Goal: Navigation & Orientation: Find specific page/section

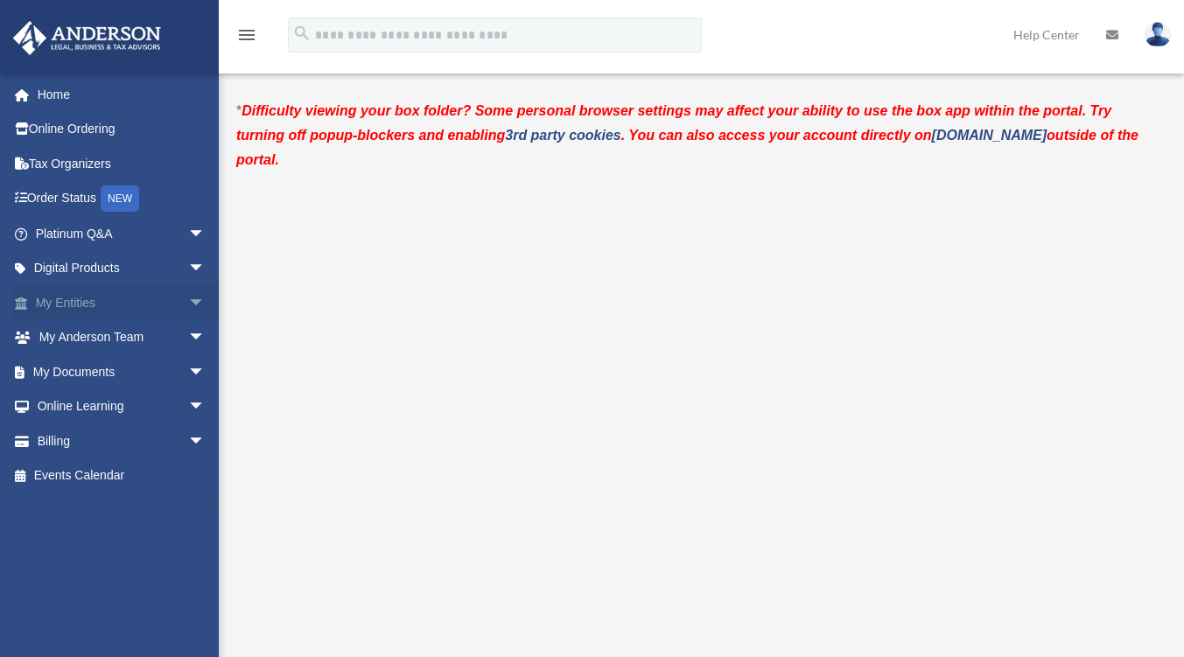
click at [188, 298] on span "arrow_drop_down" at bounding box center [205, 303] width 35 height 36
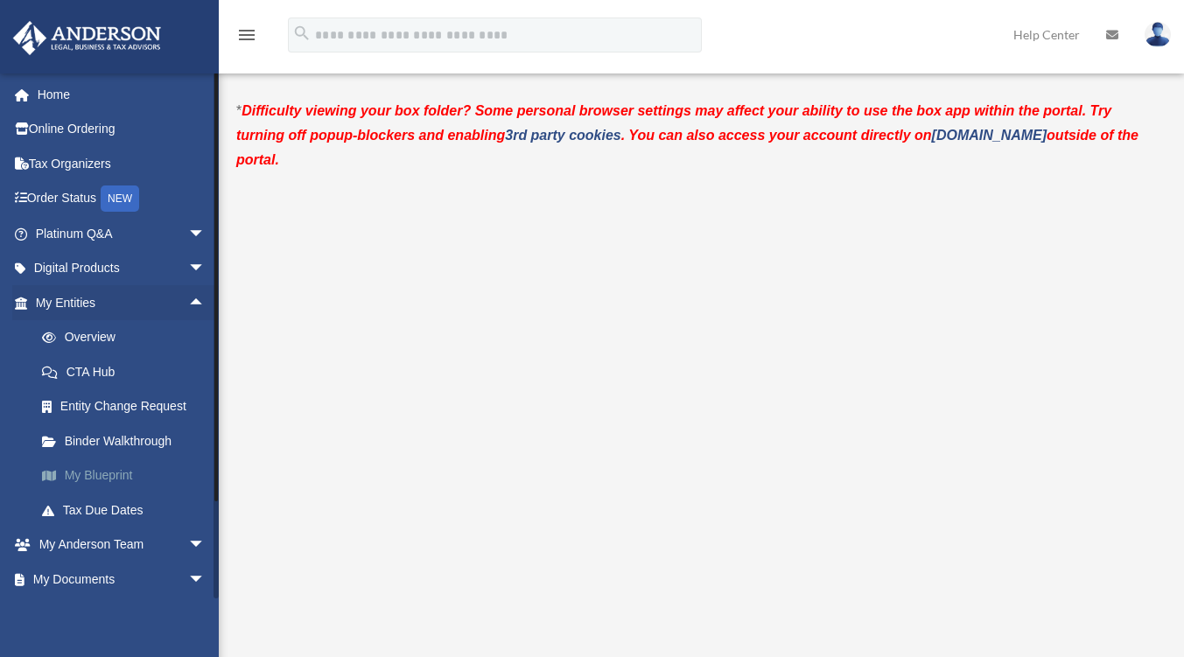
click at [113, 473] on link "My Blueprint" at bounding box center [128, 476] width 207 height 35
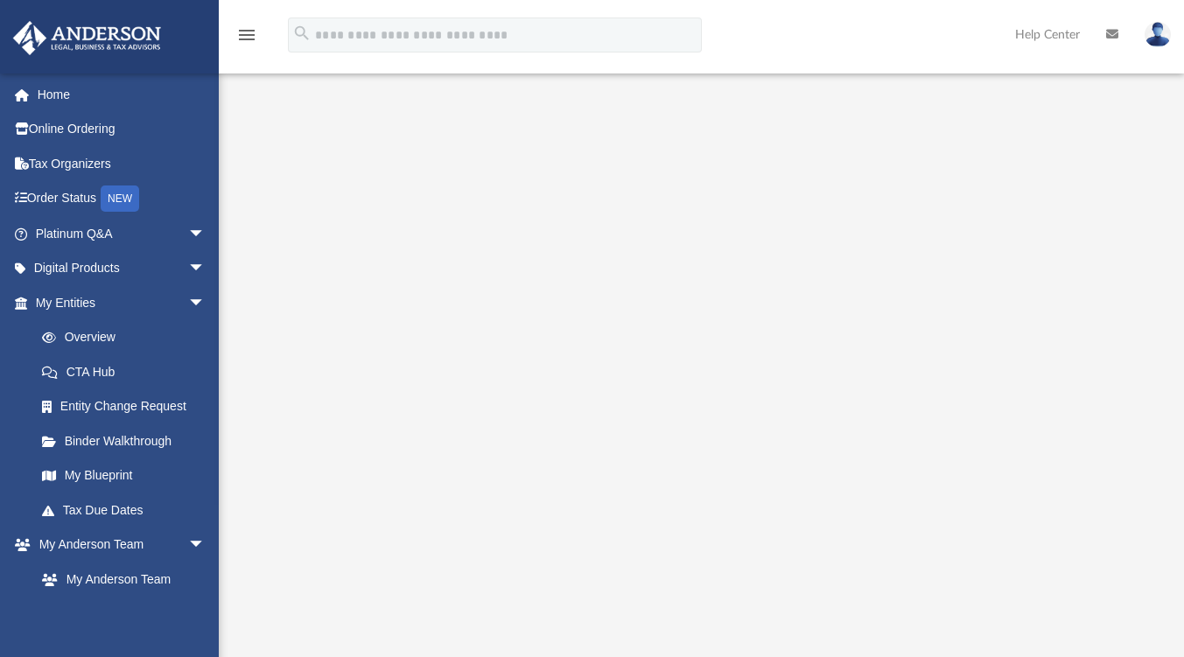
scroll to position [144, 0]
click at [98, 127] on link "Online Ordering" at bounding box center [122, 129] width 220 height 35
click at [149, 571] on link "My Anderson Team" at bounding box center [128, 579] width 207 height 35
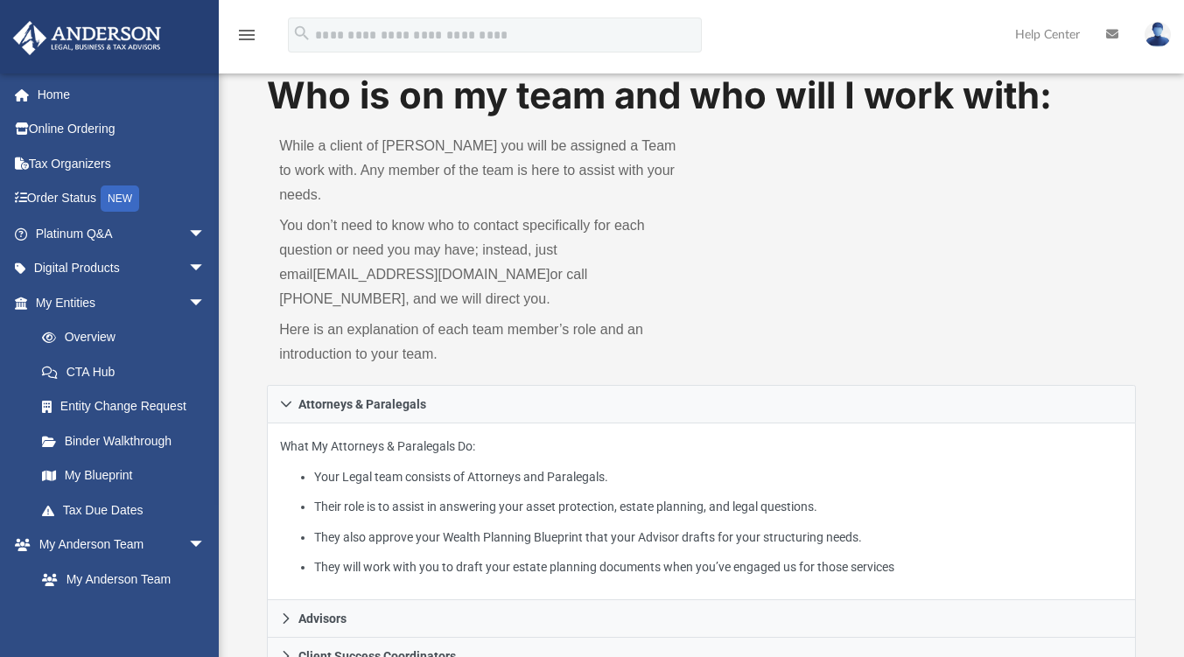
scroll to position [31, 0]
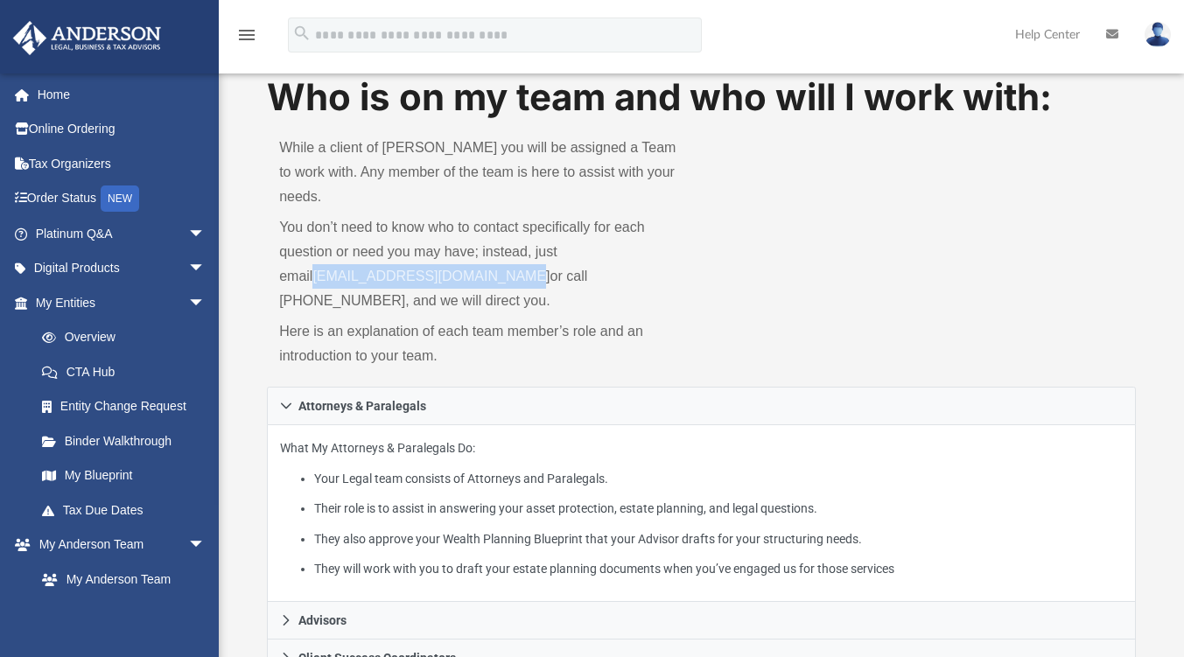
drag, startPoint x: 486, startPoint y: 250, endPoint x: 278, endPoint y: 257, distance: 207.5
click at [278, 257] on div "While a client of Anderson you will be assigned a Team to work with. Any member…" at bounding box center [484, 254] width 434 height 263
copy link "myteam@andersonadvisors.com"
click at [122, 476] on link "My Blueprint" at bounding box center [128, 476] width 207 height 35
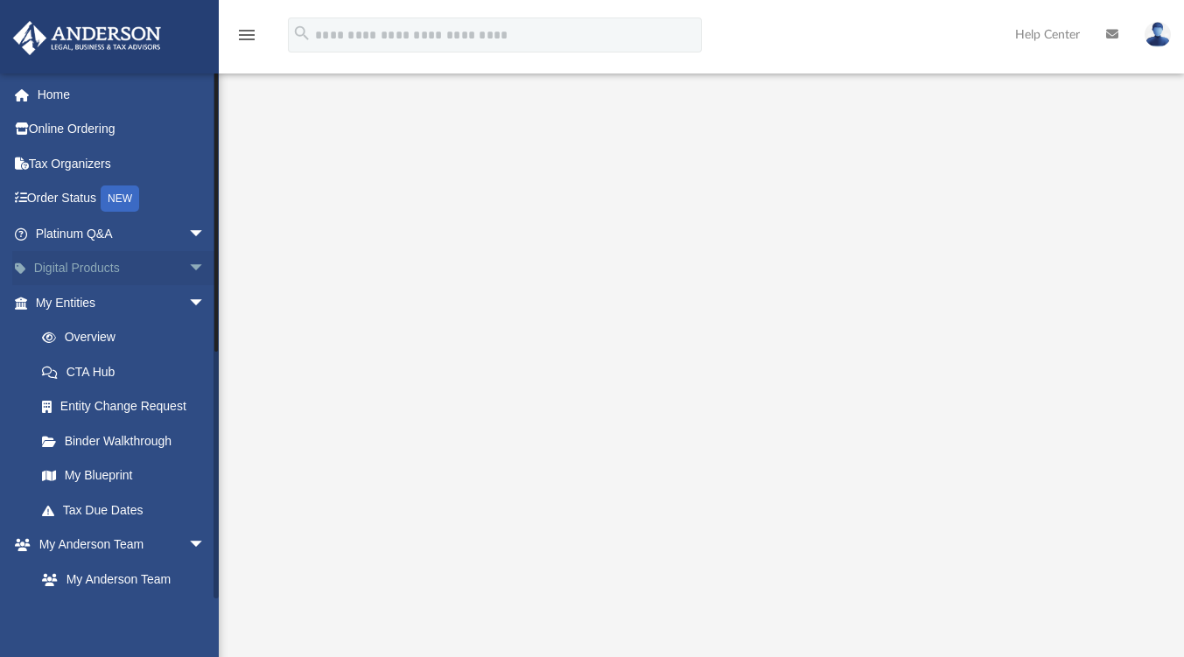
click at [188, 262] on span "arrow_drop_down" at bounding box center [205, 269] width 35 height 36
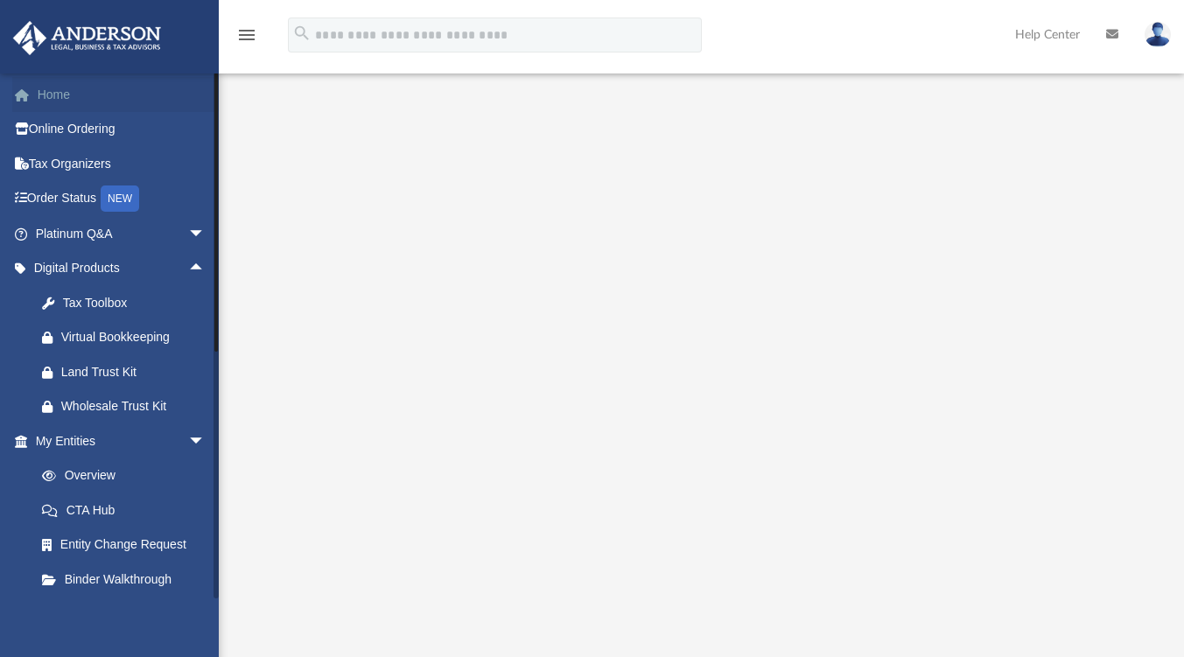
click at [55, 94] on link "Home" at bounding box center [122, 94] width 220 height 35
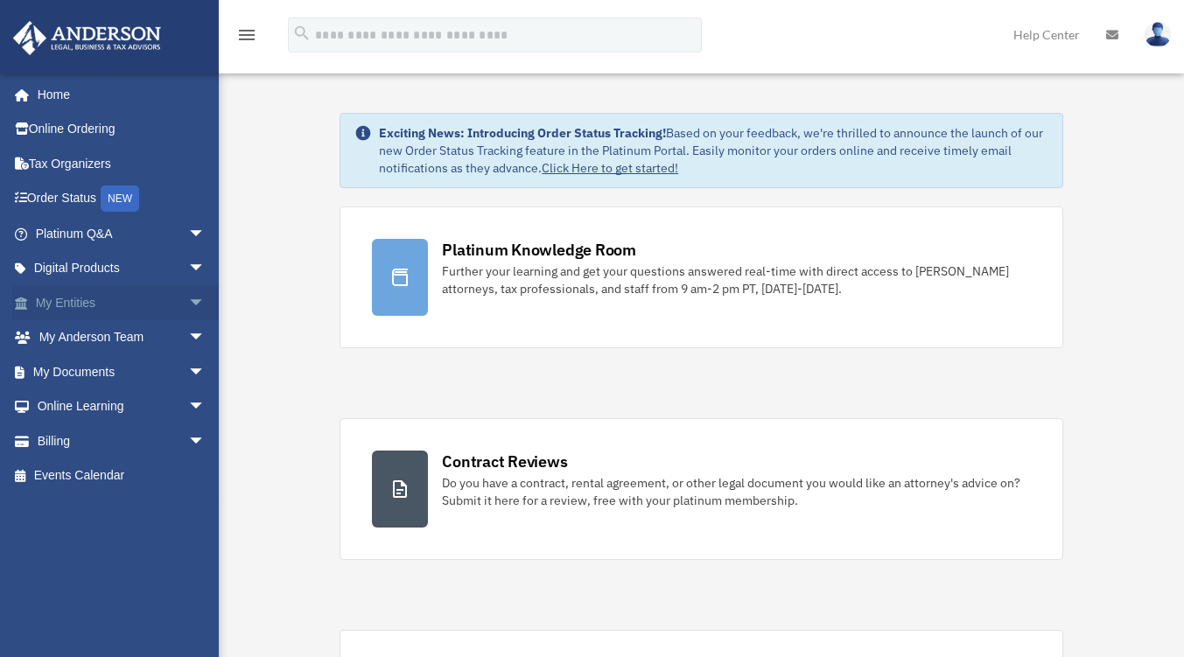
click at [188, 299] on span "arrow_drop_down" at bounding box center [205, 303] width 35 height 36
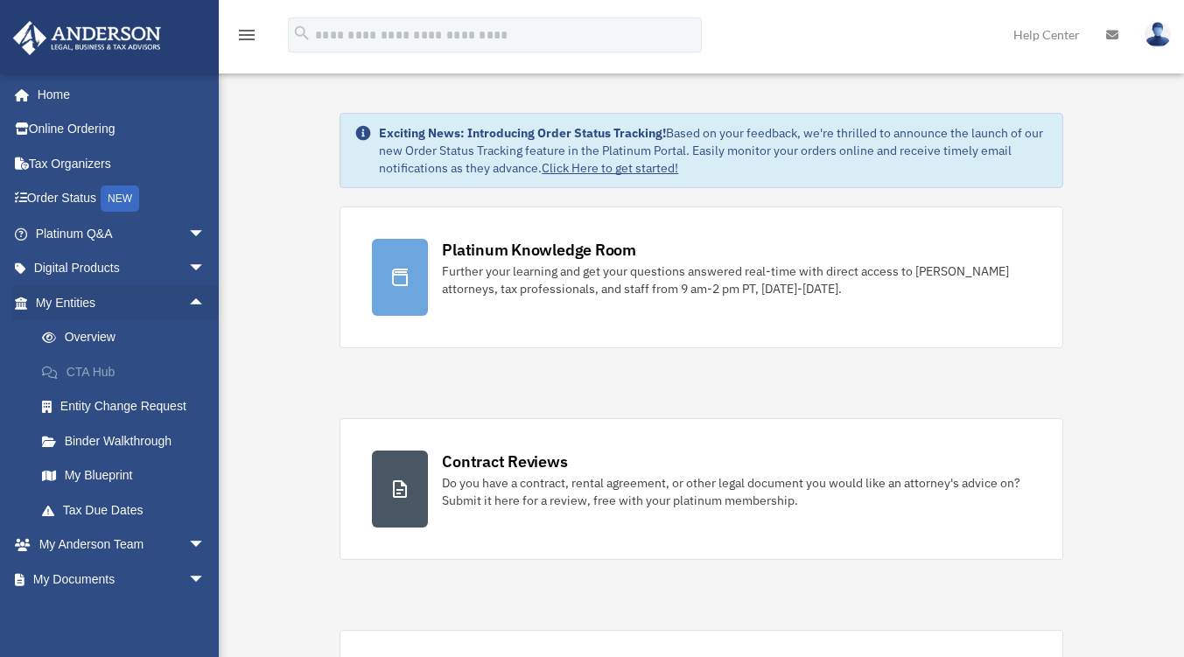
click at [95, 368] on link "CTA Hub" at bounding box center [128, 371] width 207 height 35
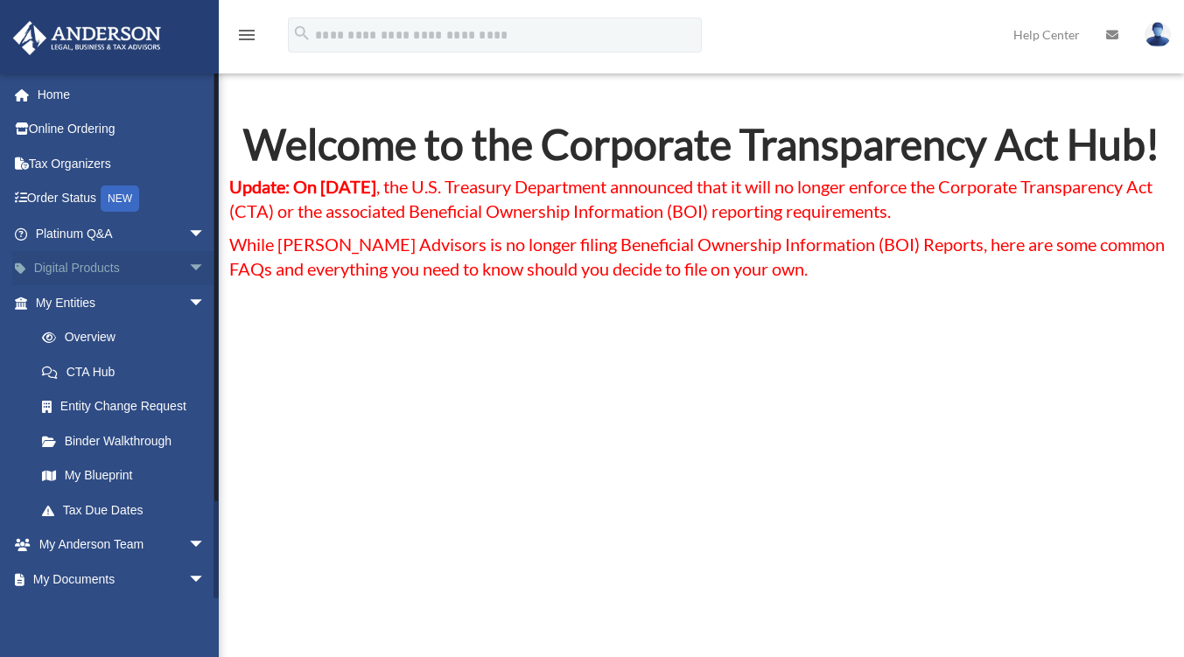
click at [188, 264] on span "arrow_drop_down" at bounding box center [205, 269] width 35 height 36
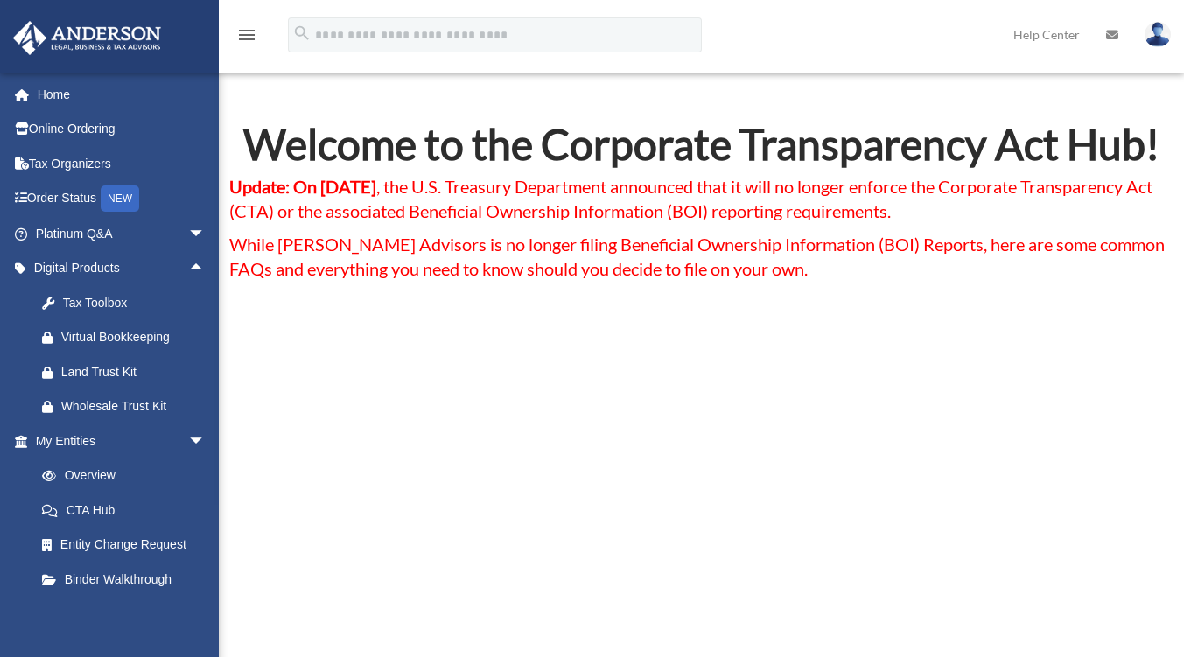
click at [245, 33] on icon "menu" at bounding box center [246, 35] width 21 height 21
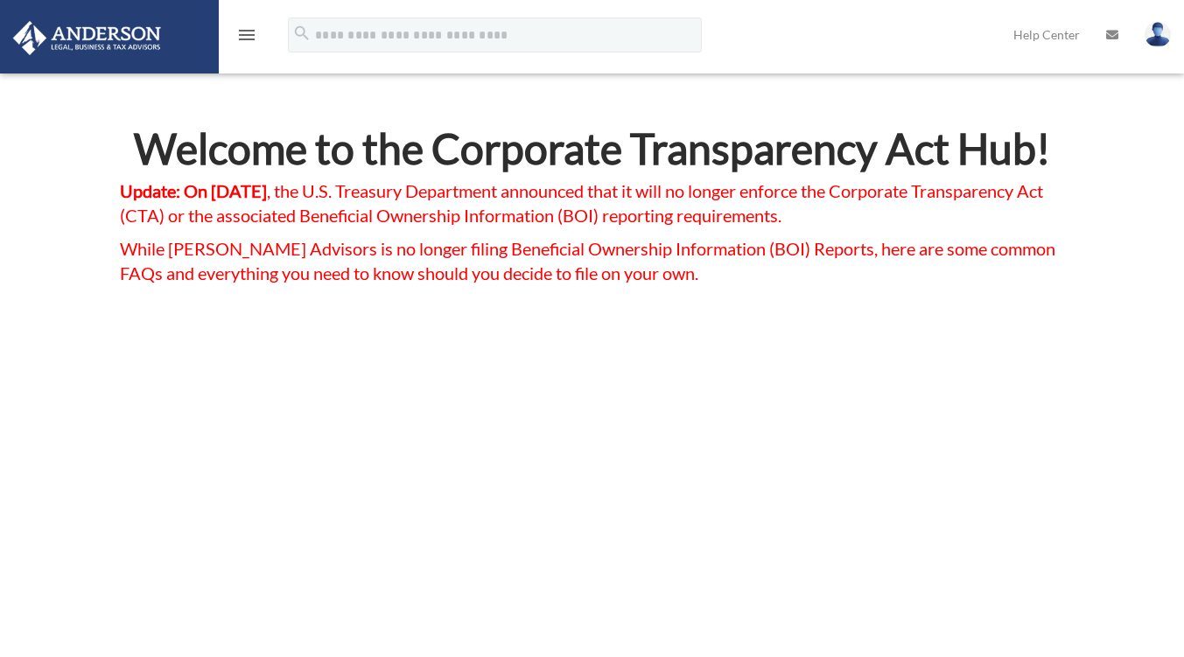
click at [245, 33] on icon "menu" at bounding box center [246, 35] width 21 height 21
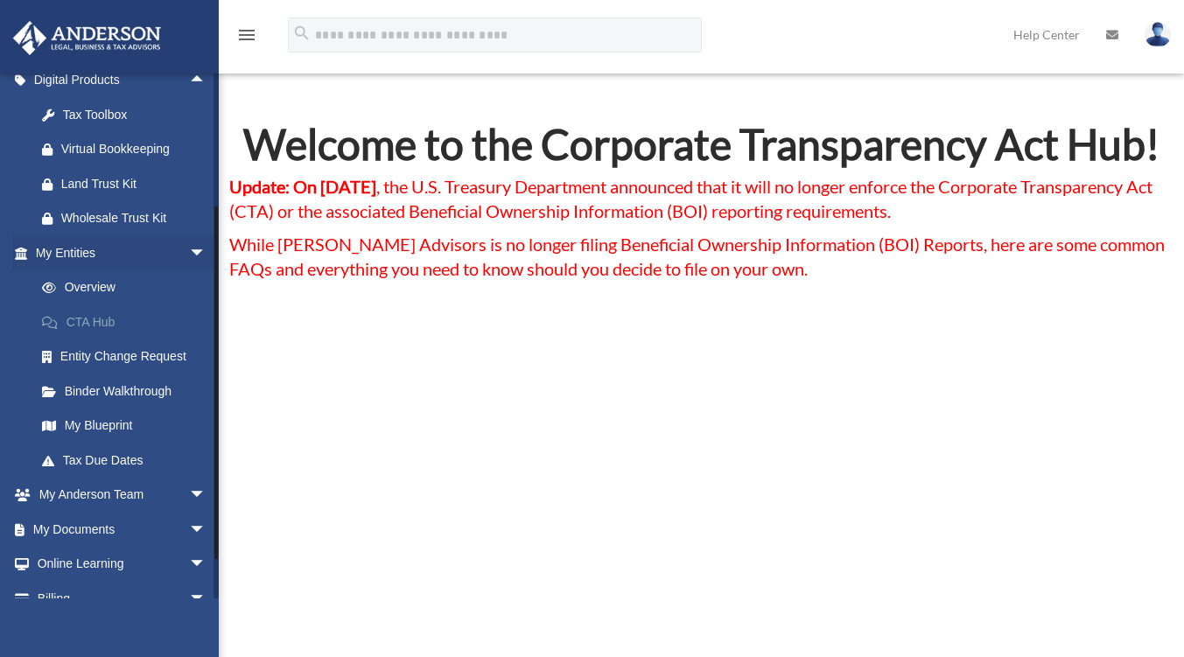
scroll to position [243, 0]
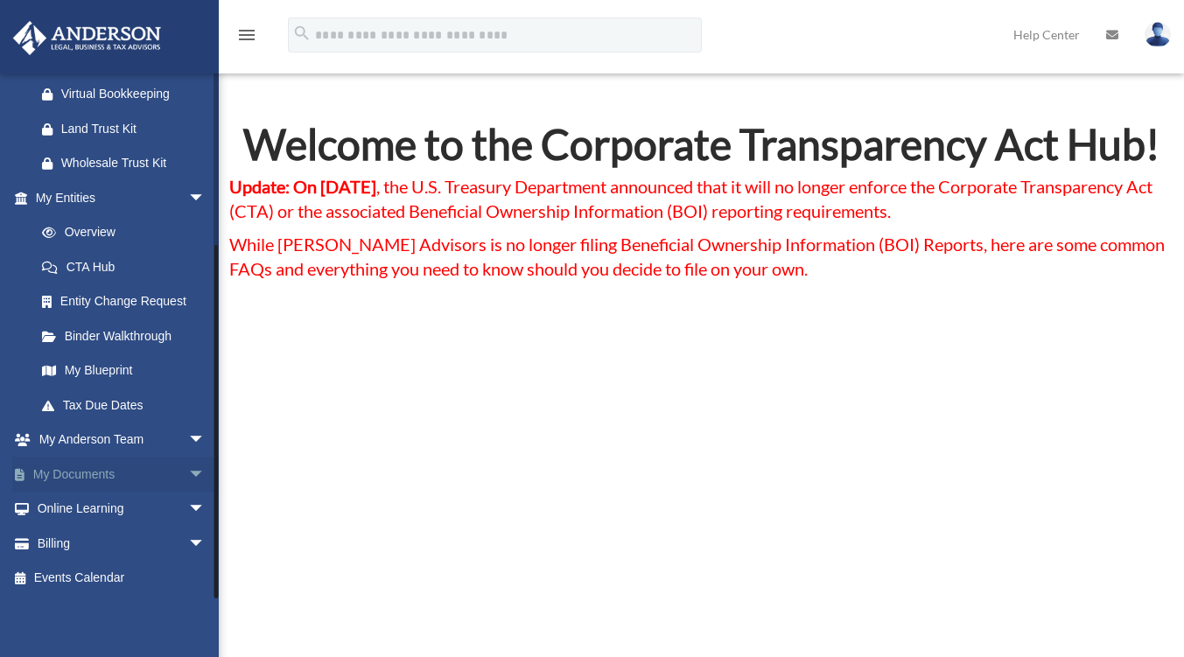
click at [188, 471] on span "arrow_drop_down" at bounding box center [205, 475] width 35 height 36
click at [70, 507] on link "Box" at bounding box center [128, 509] width 207 height 35
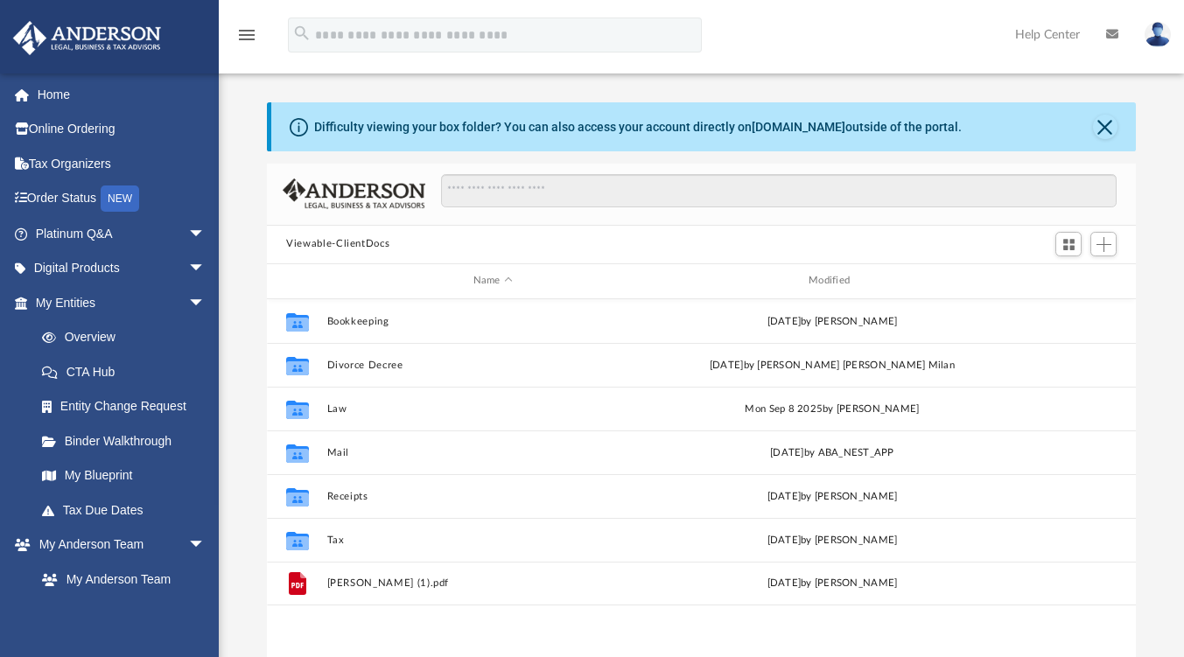
scroll to position [384, 856]
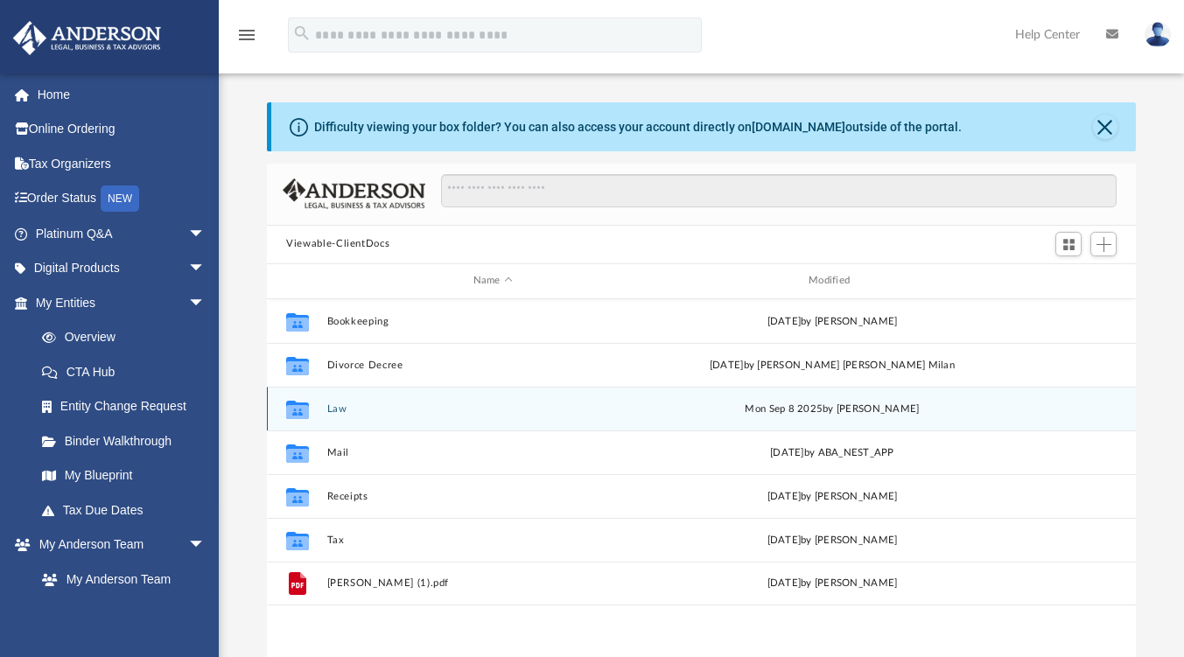
click at [345, 405] on button "Law" at bounding box center [493, 408] width 332 height 11
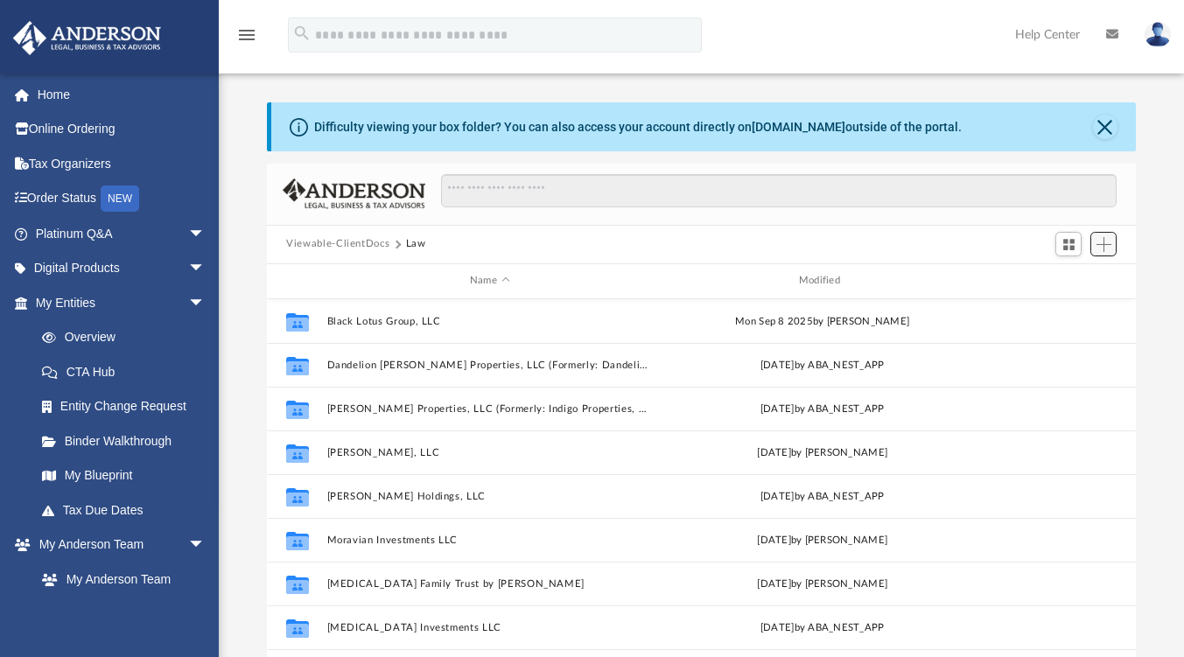
click at [1103, 245] on span "Add" at bounding box center [1103, 244] width 15 height 15
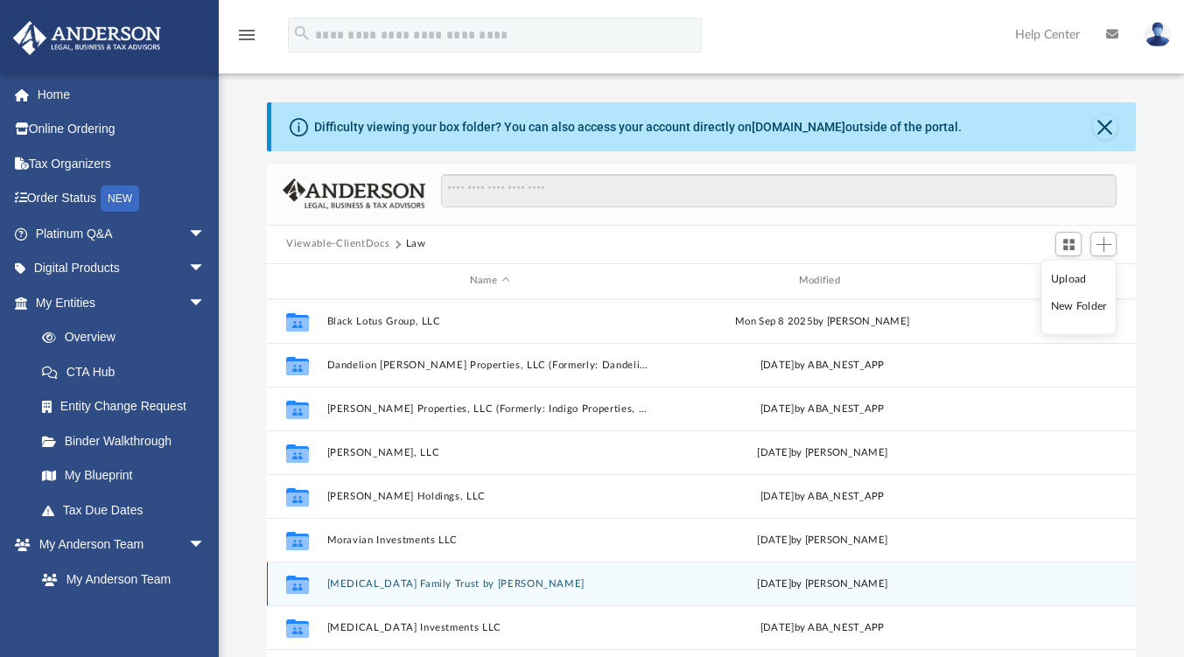
click at [451, 578] on button "[MEDICAL_DATA] Family Trust by [PERSON_NAME]" at bounding box center [490, 583] width 326 height 11
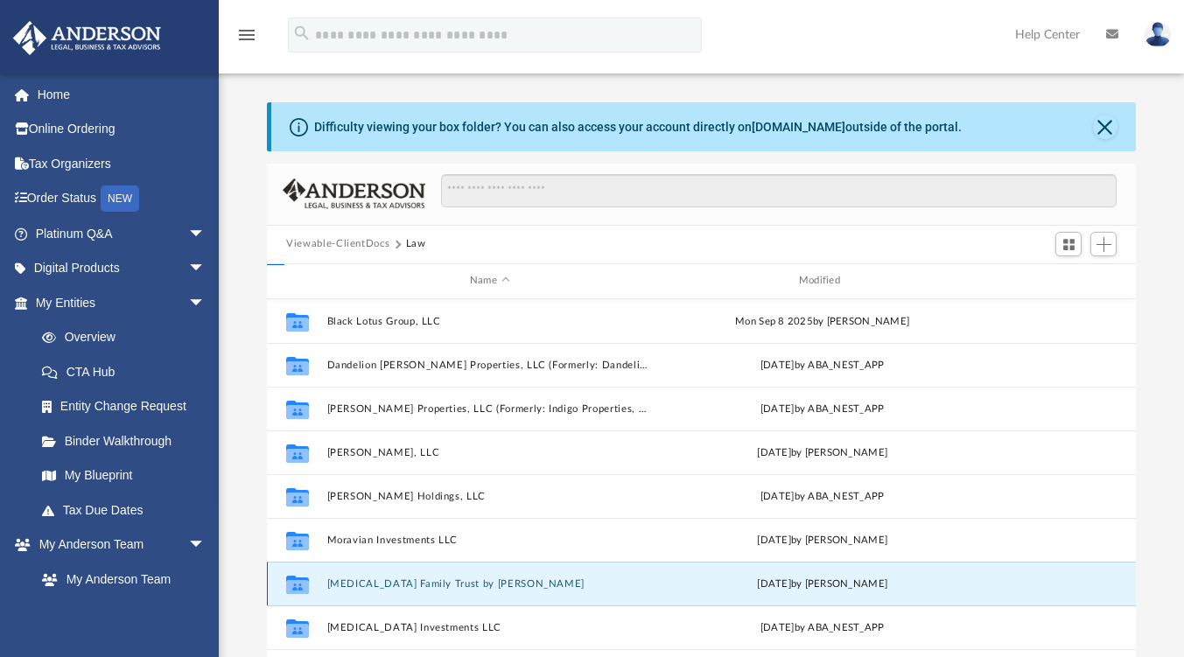
click at [451, 578] on button "[MEDICAL_DATA] Family Trust by [PERSON_NAME]" at bounding box center [490, 583] width 326 height 11
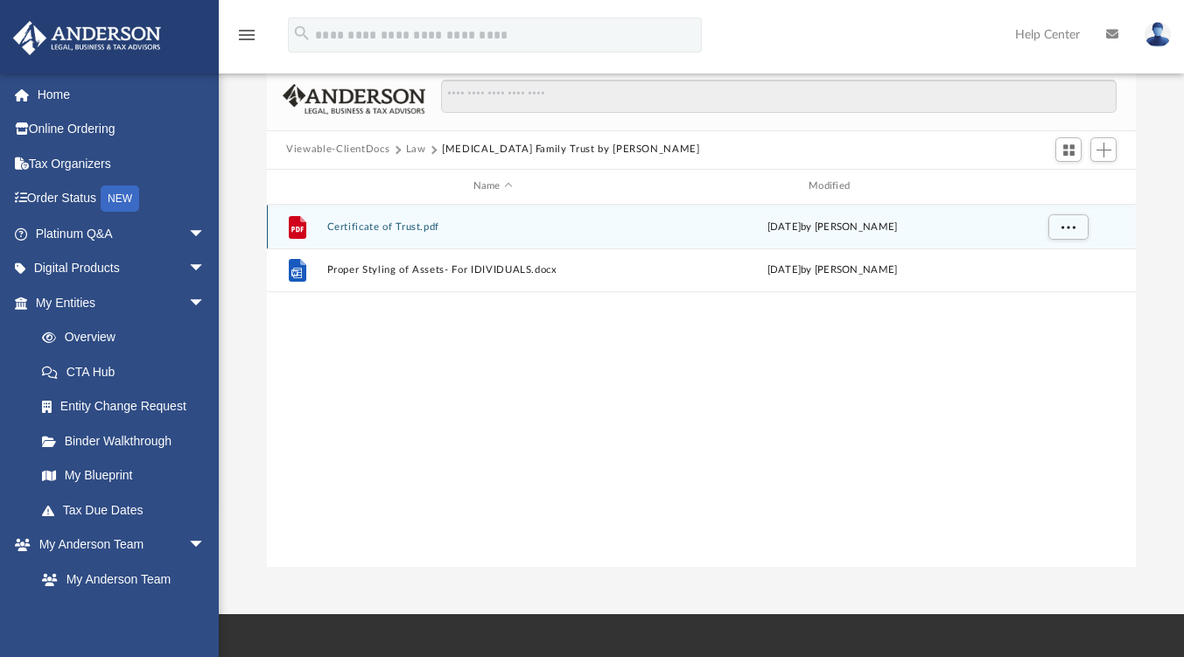
scroll to position [96, 0]
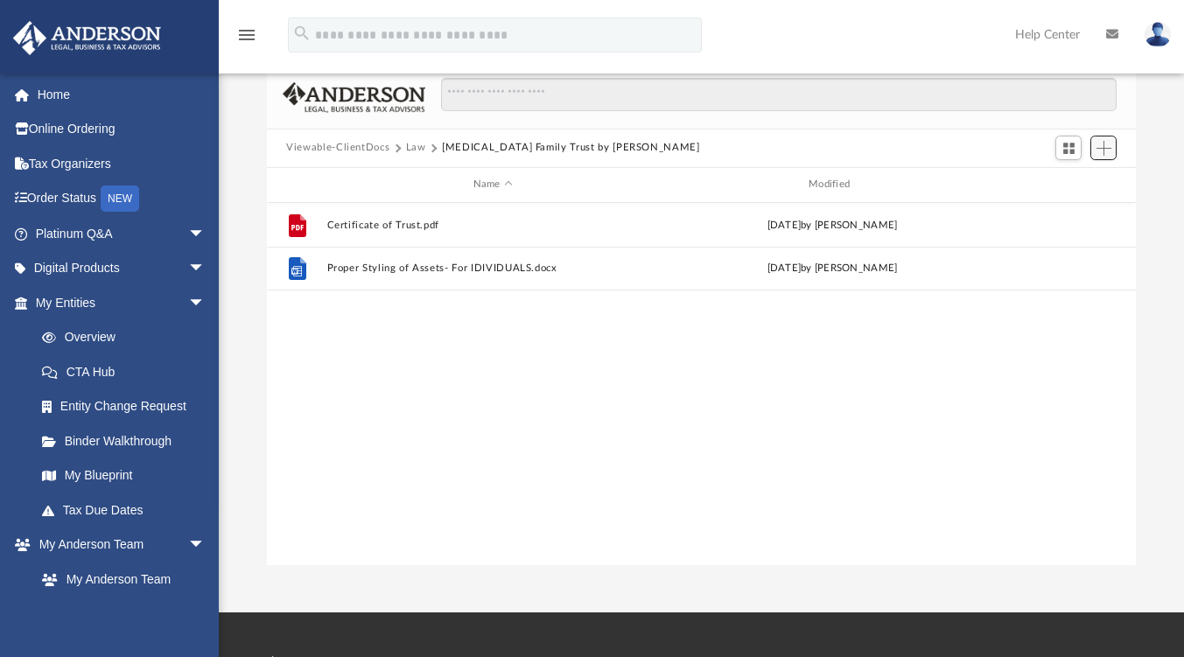
click at [1106, 138] on button "Add" at bounding box center [1103, 148] width 26 height 25
click at [1069, 178] on li "Upload" at bounding box center [1079, 182] width 56 height 18
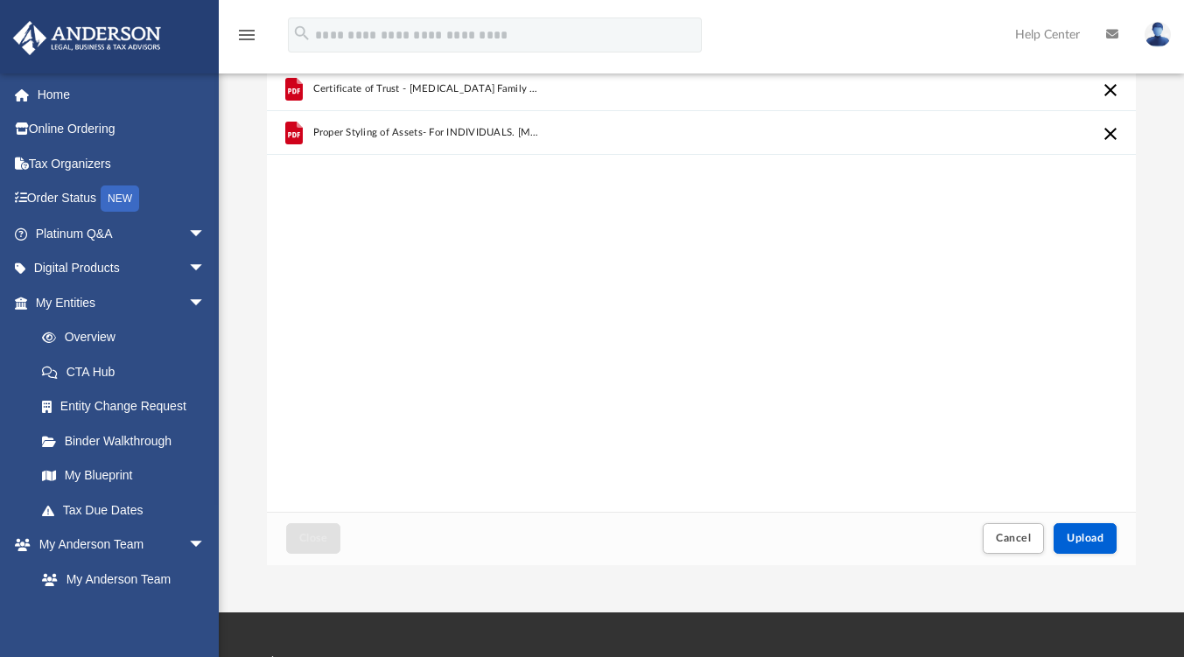
scroll to position [0, 0]
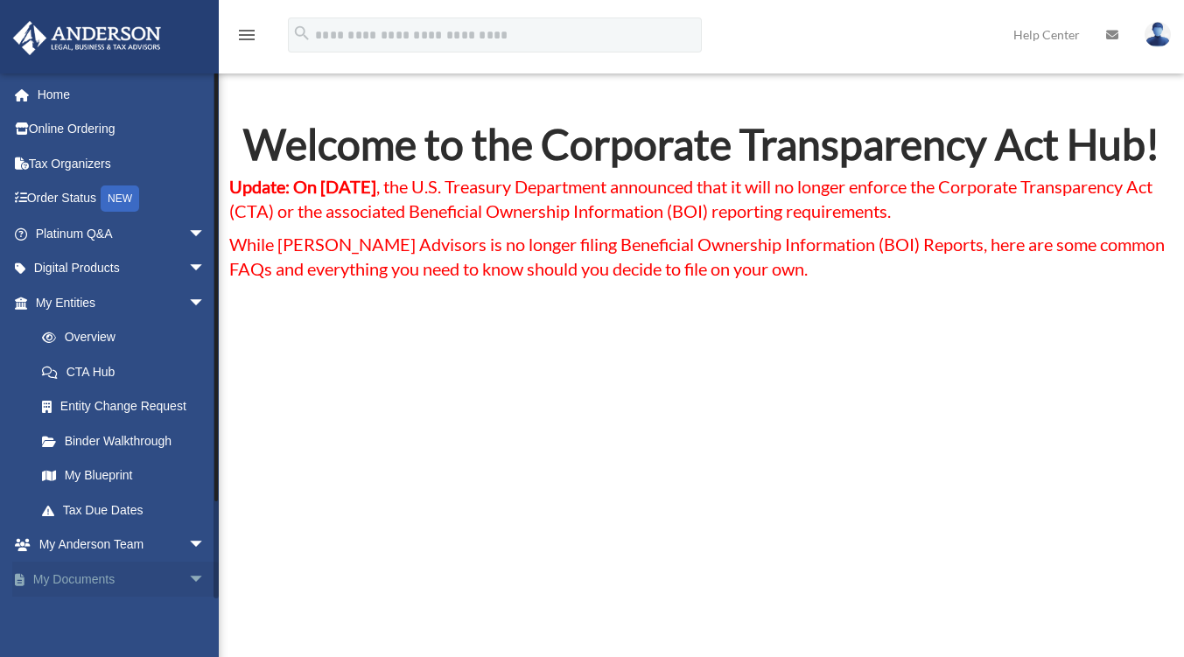
click at [188, 577] on span "arrow_drop_down" at bounding box center [205, 580] width 35 height 36
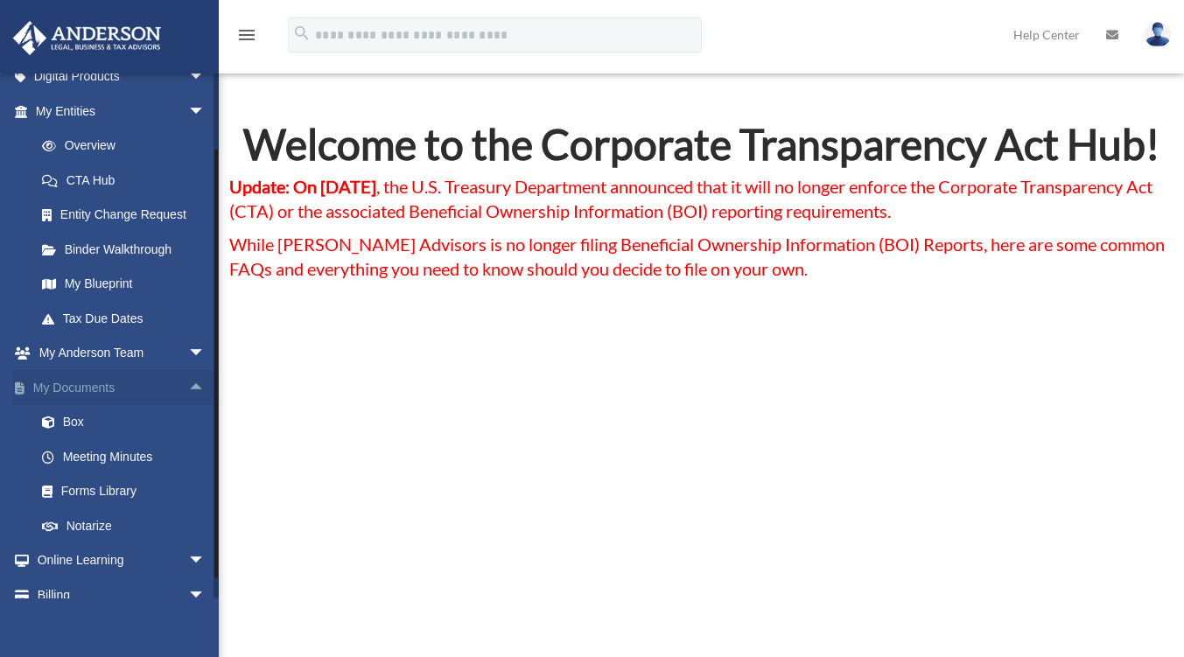
scroll to position [193, 0]
click at [74, 419] on link "Box" at bounding box center [128, 421] width 207 height 35
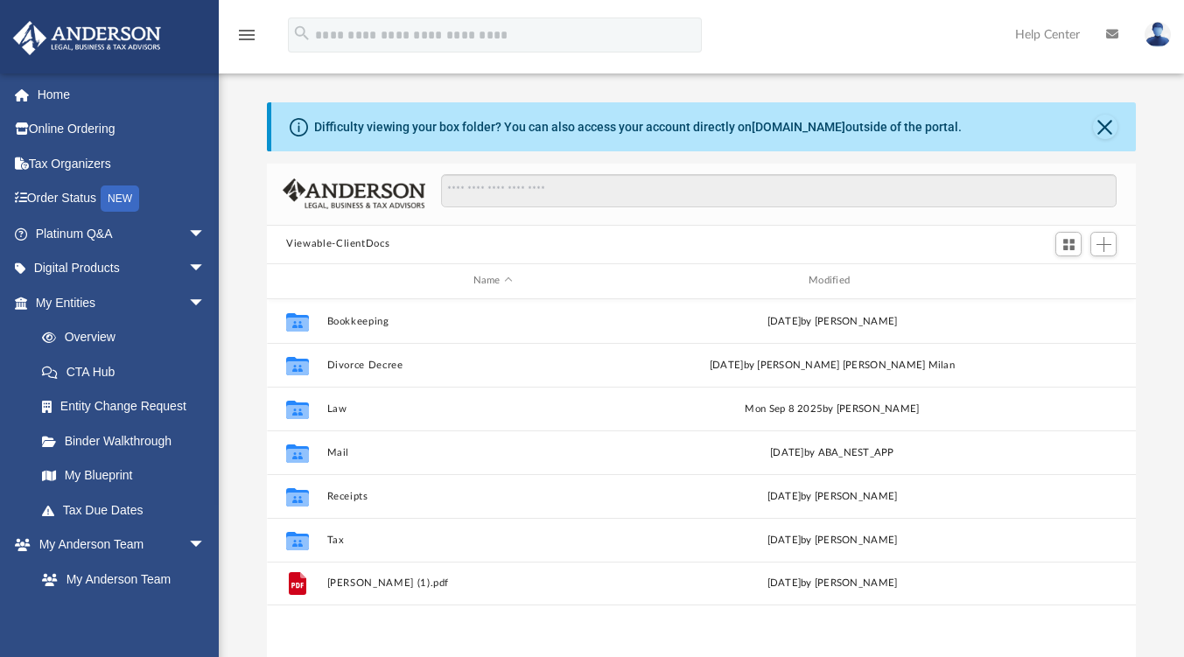
scroll to position [384, 856]
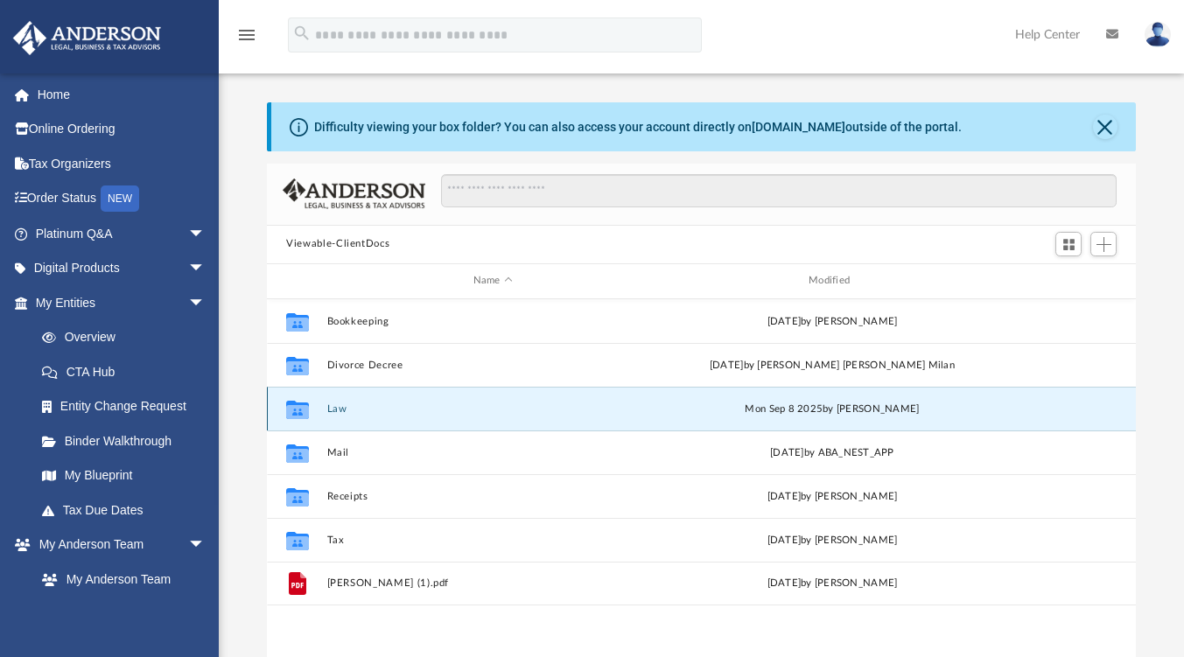
click at [349, 403] on button "Law" at bounding box center [493, 408] width 332 height 11
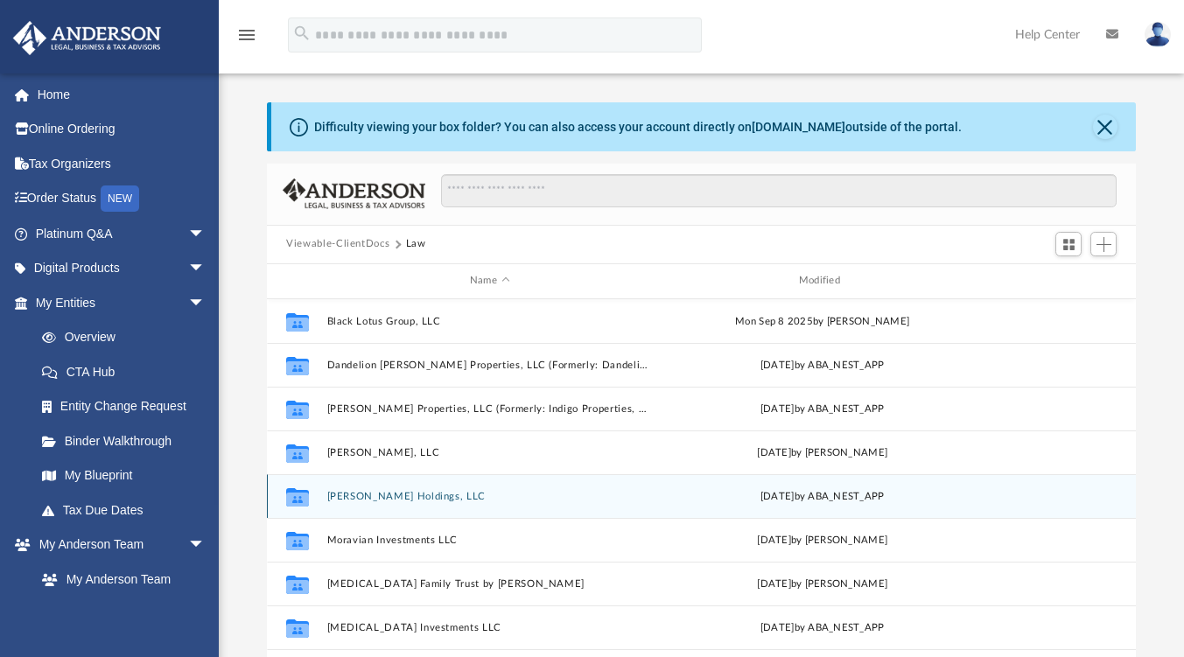
click at [402, 489] on div "Collaborated Folder [PERSON_NAME] Holdings, LLC [DATE] by ABA_NEST_APP" at bounding box center [701, 496] width 869 height 44
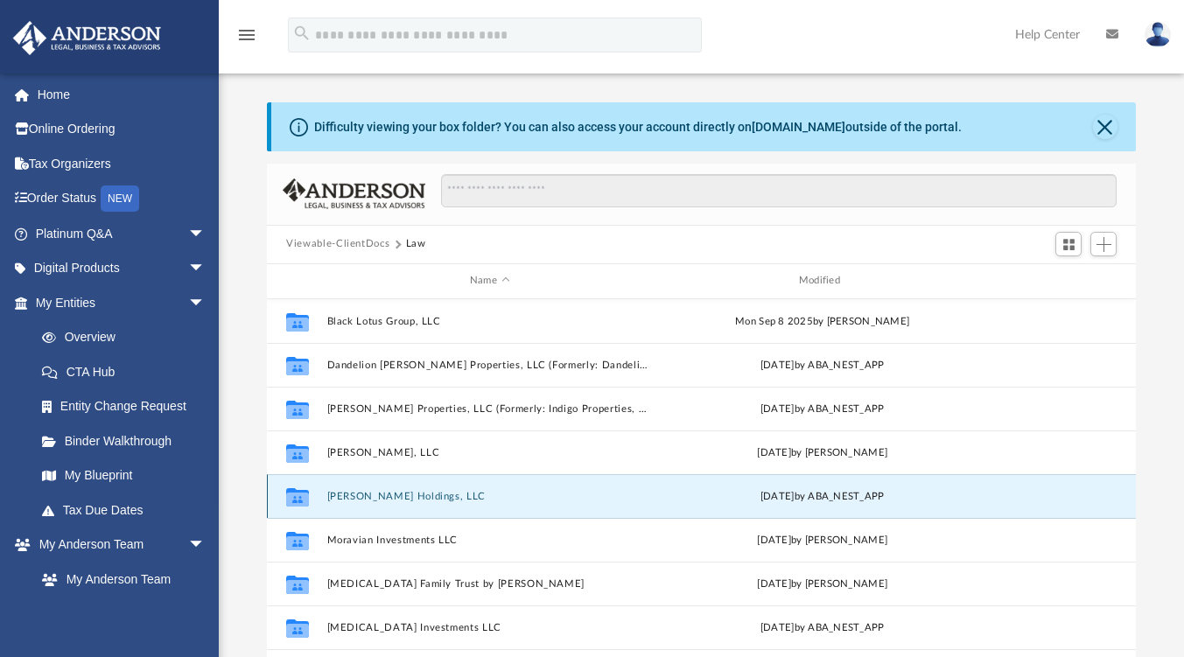
click at [387, 491] on button "[PERSON_NAME] Holdings, LLC" at bounding box center [490, 496] width 326 height 11
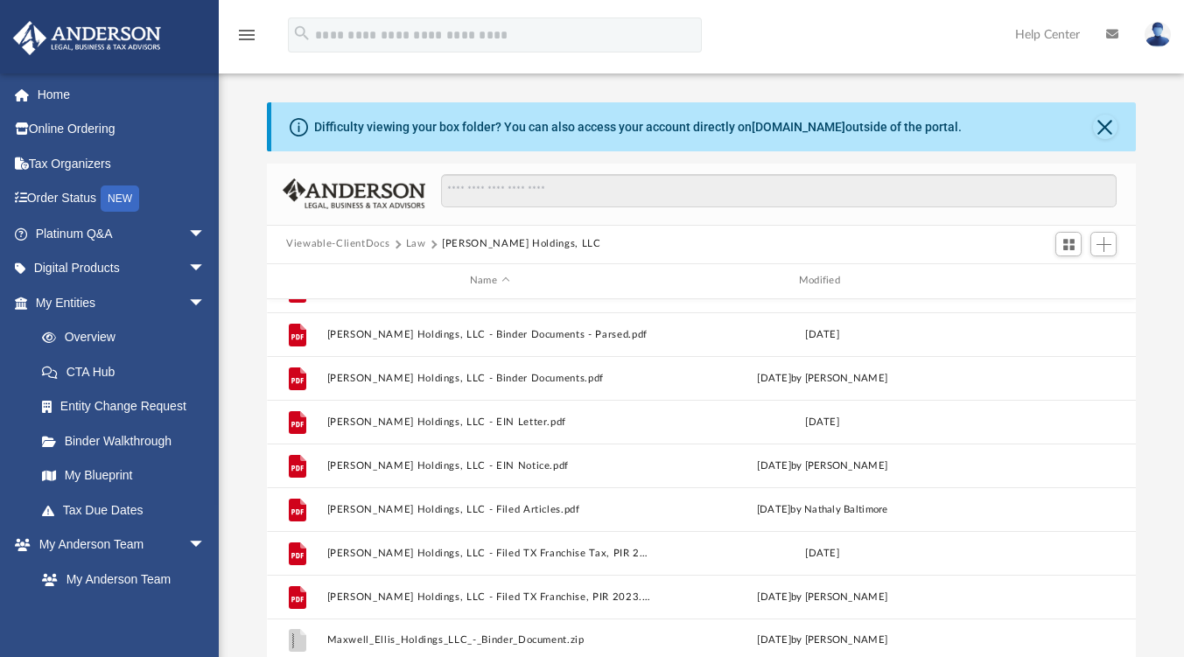
scroll to position [0, 0]
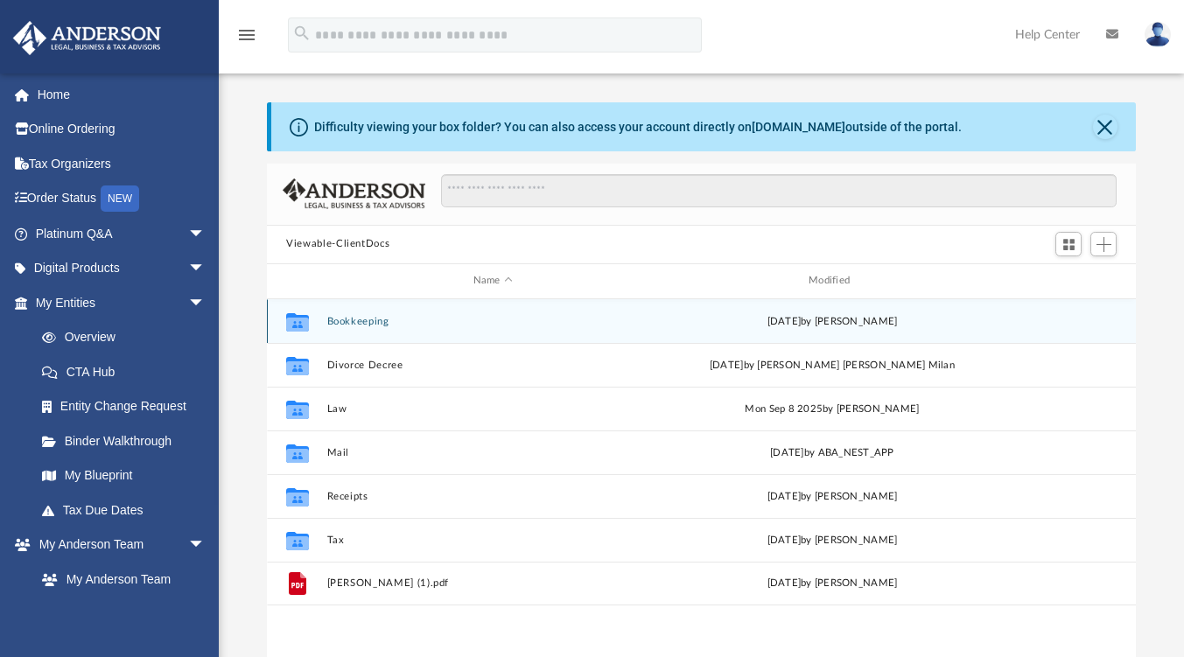
scroll to position [384, 856]
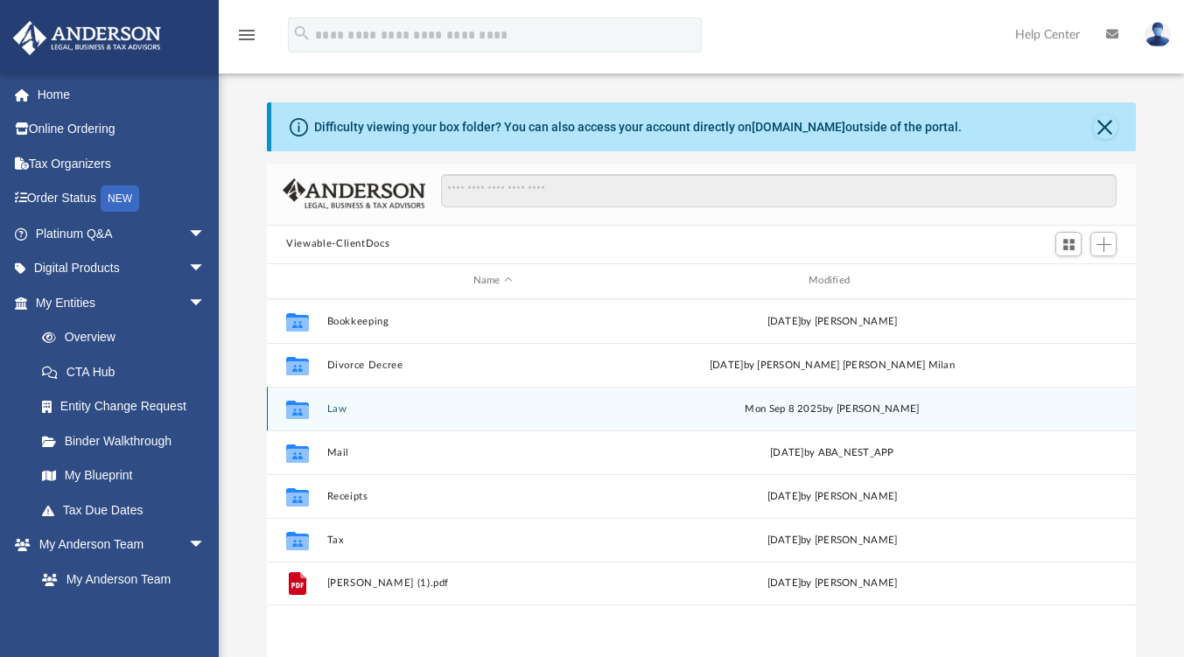
click at [291, 407] on icon "grid" at bounding box center [297, 411] width 23 height 14
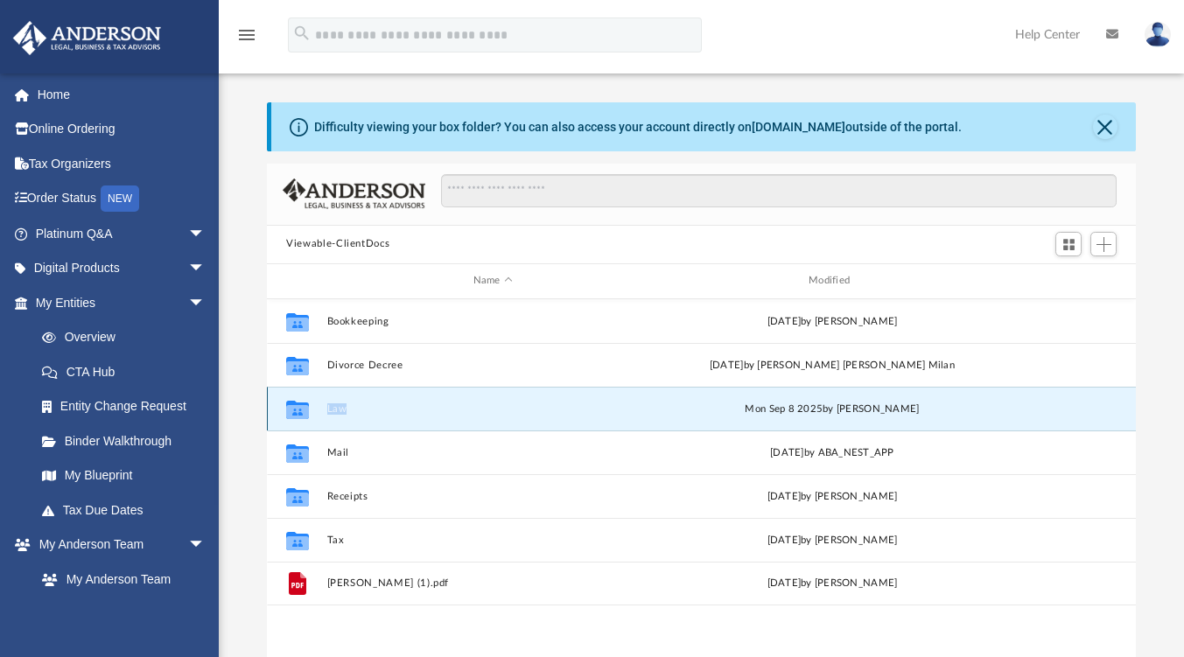
click at [291, 407] on icon "grid" at bounding box center [297, 411] width 23 height 14
click at [298, 406] on icon "grid" at bounding box center [297, 411] width 23 height 14
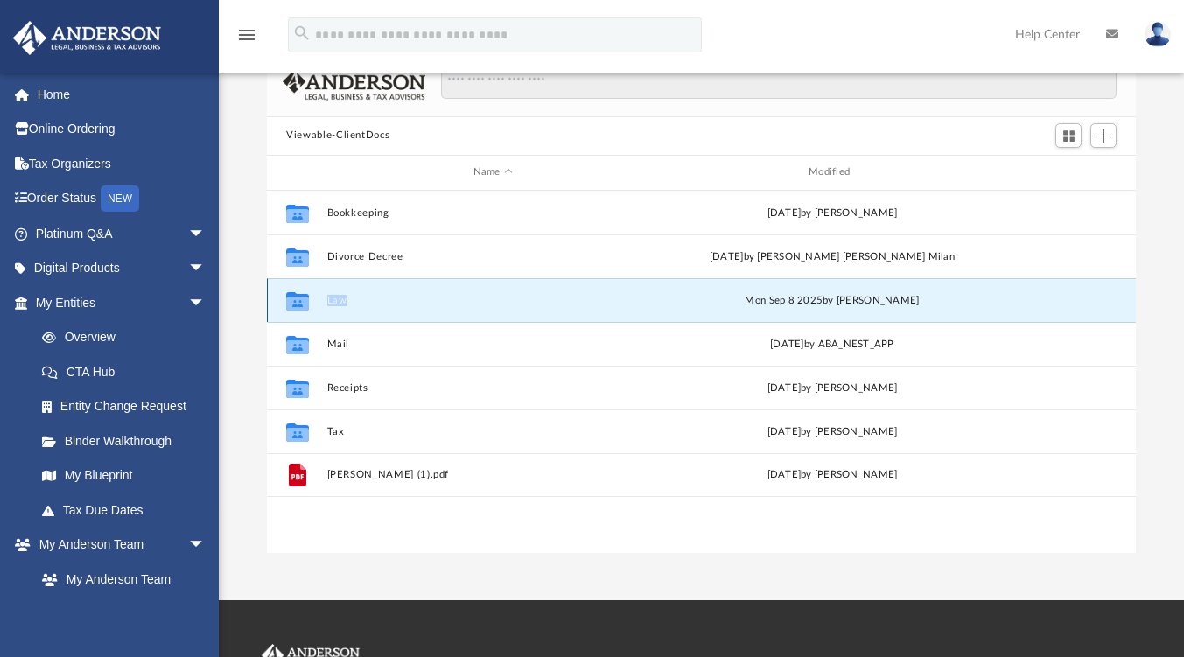
scroll to position [106, 0]
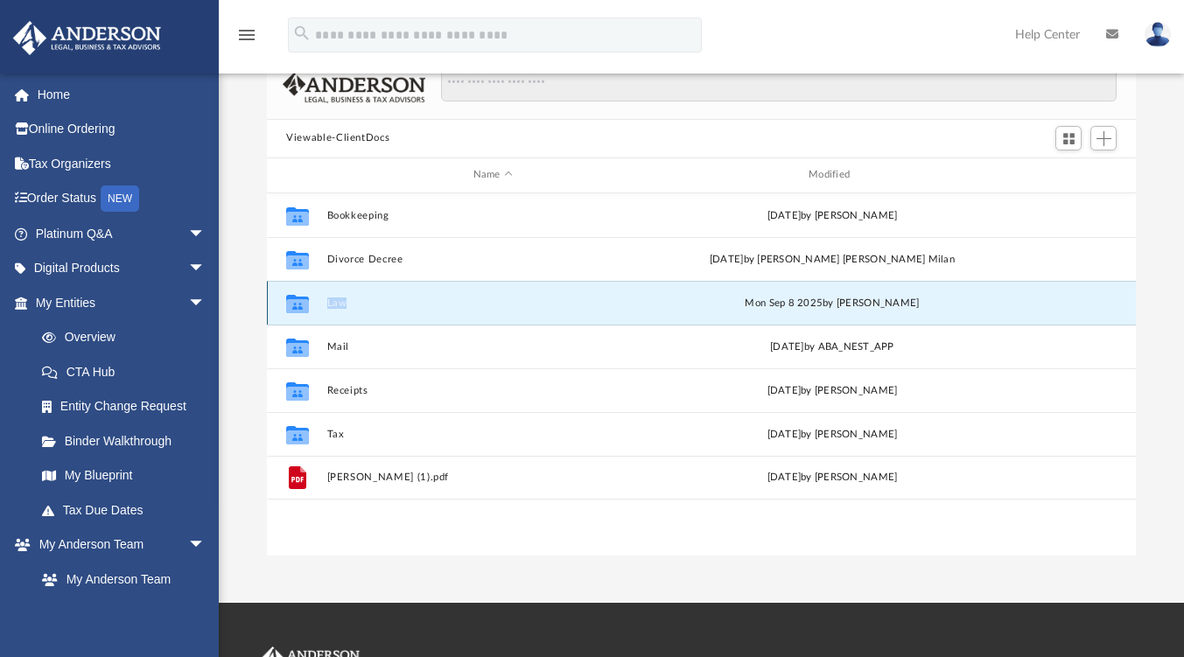
click at [296, 305] on icon "grid" at bounding box center [297, 303] width 23 height 18
click at [767, 304] on div "Mon Sep 8 2025 by Cynthia Peters" at bounding box center [833, 303] width 332 height 16
click at [304, 297] on icon "grid" at bounding box center [297, 303] width 23 height 18
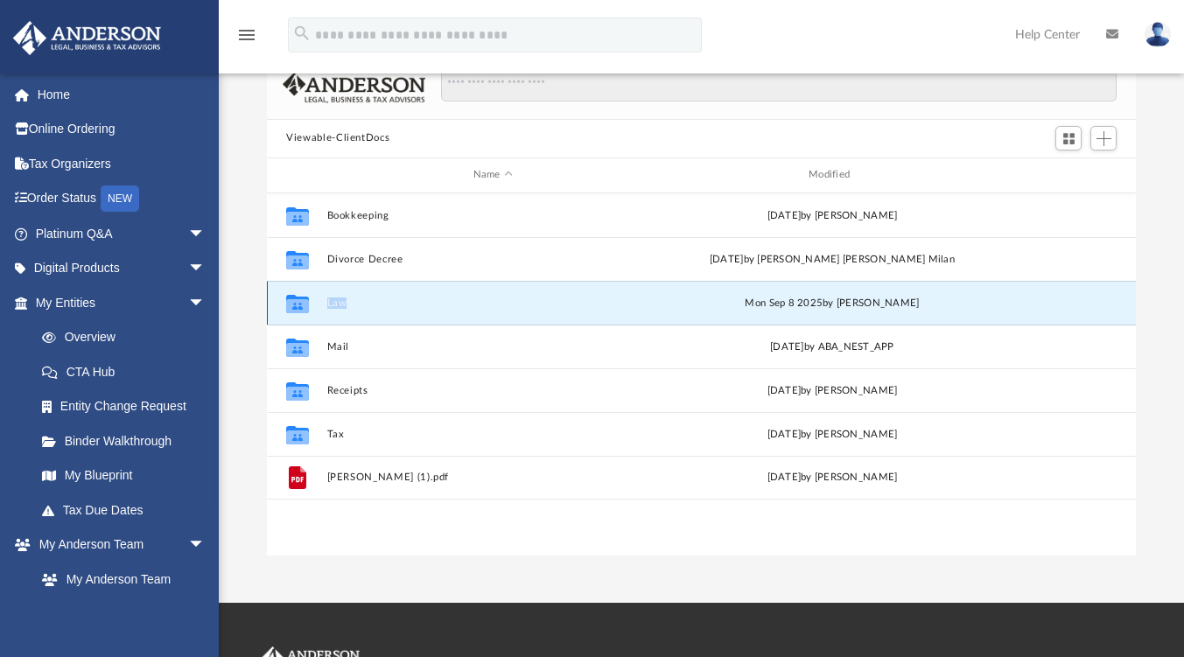
click at [304, 297] on icon "grid" at bounding box center [297, 303] width 23 height 18
click at [300, 304] on icon "grid" at bounding box center [297, 305] width 23 height 14
click at [299, 303] on icon "grid" at bounding box center [297, 303] width 23 height 18
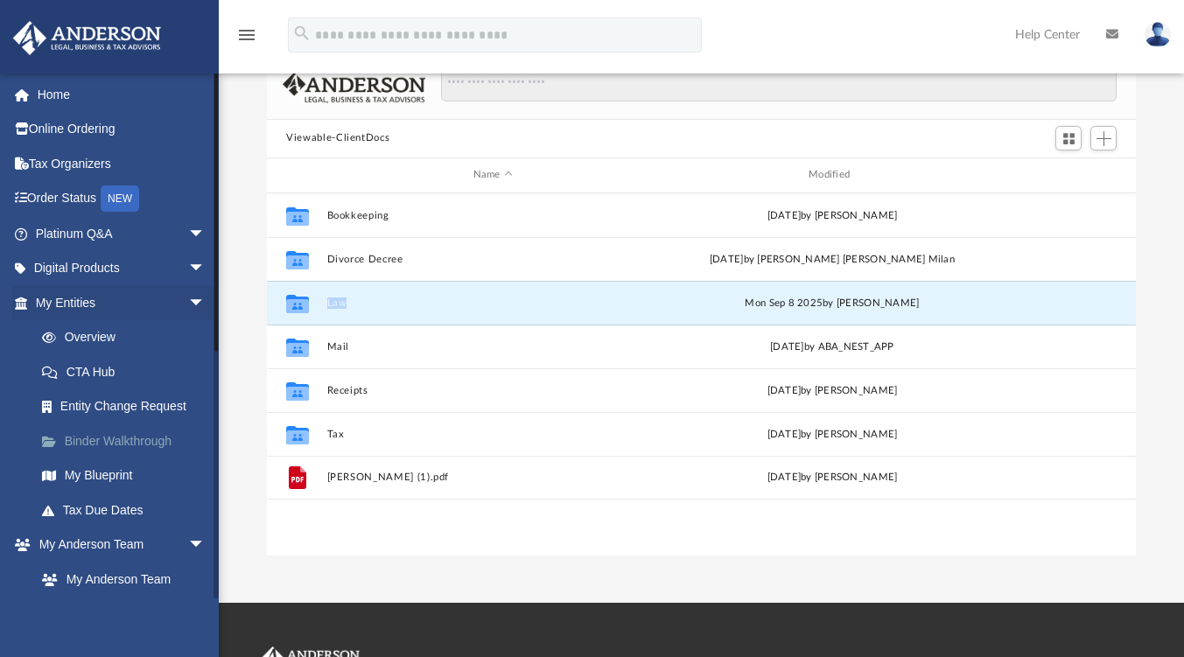
click at [137, 439] on link "Binder Walkthrough" at bounding box center [128, 441] width 207 height 35
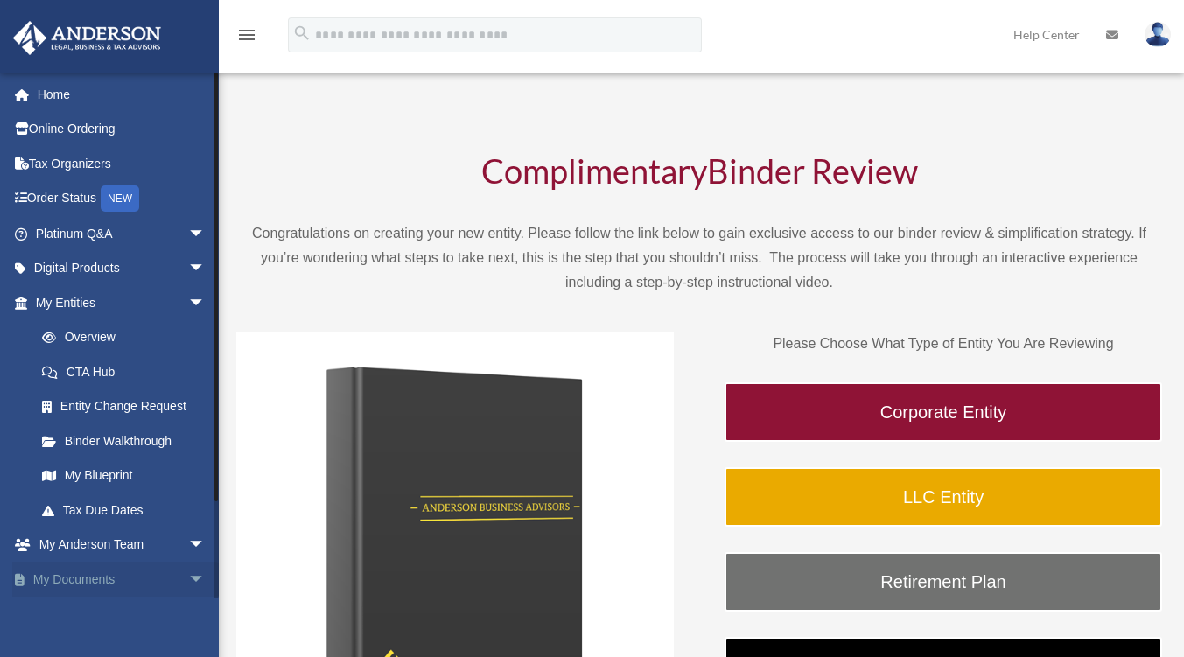
click at [107, 575] on link "My Documents arrow_drop_down" at bounding box center [122, 579] width 220 height 35
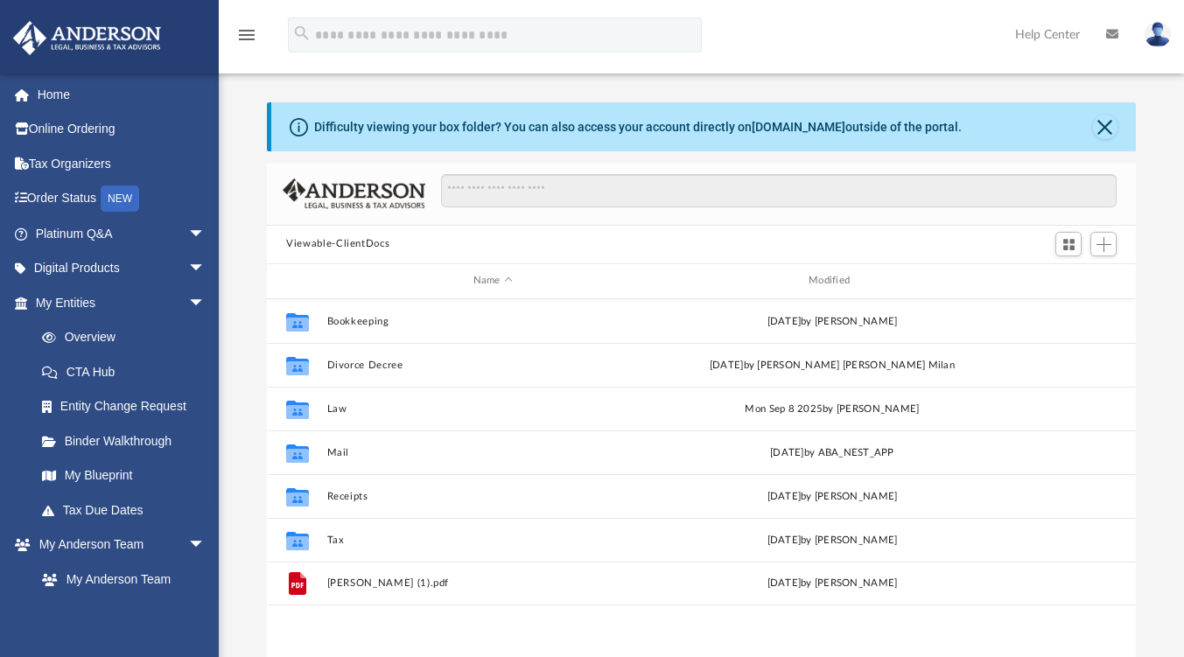
scroll to position [384, 856]
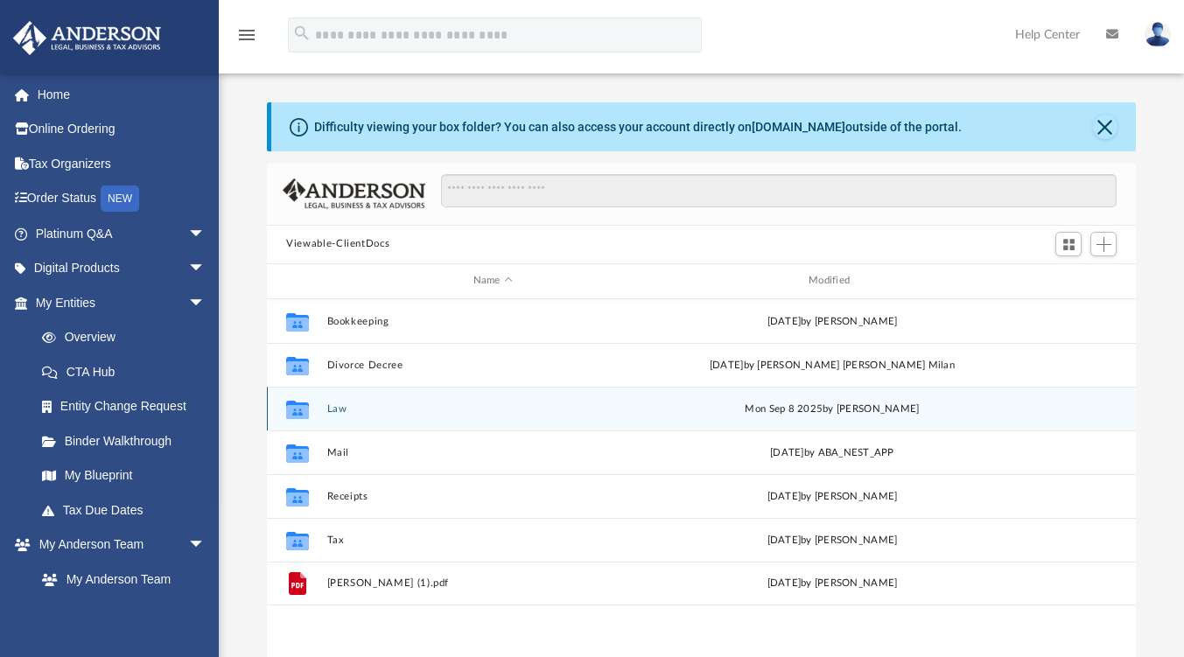
click at [340, 406] on button "Law" at bounding box center [493, 408] width 332 height 11
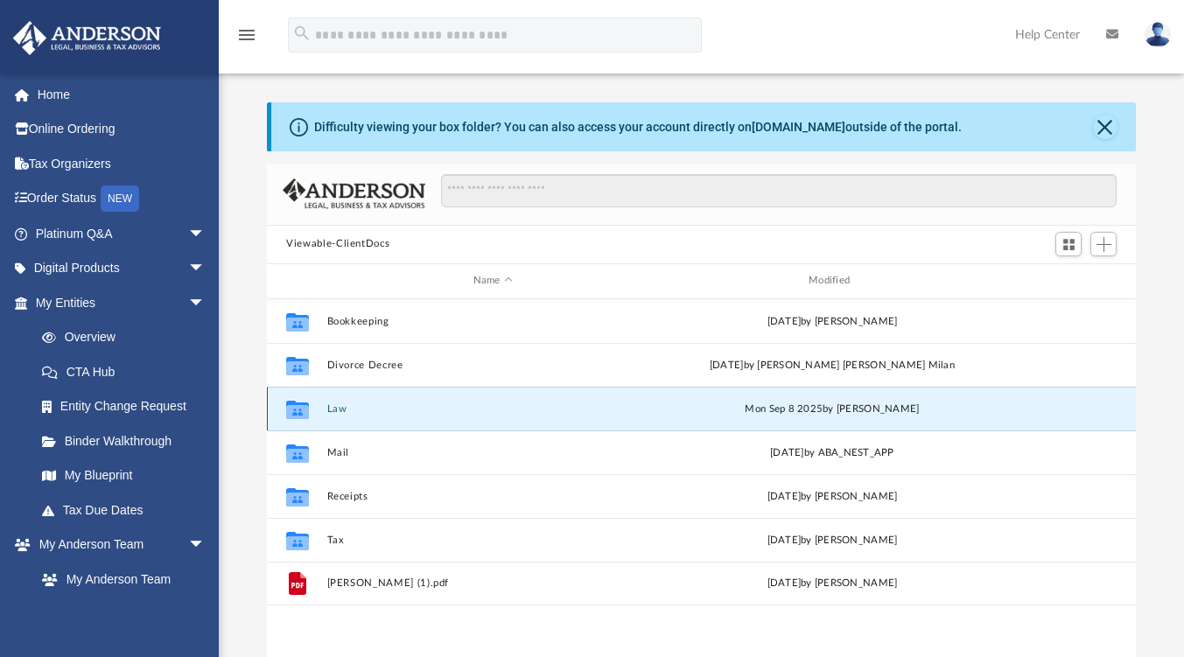
click at [340, 406] on button "Law" at bounding box center [493, 408] width 332 height 11
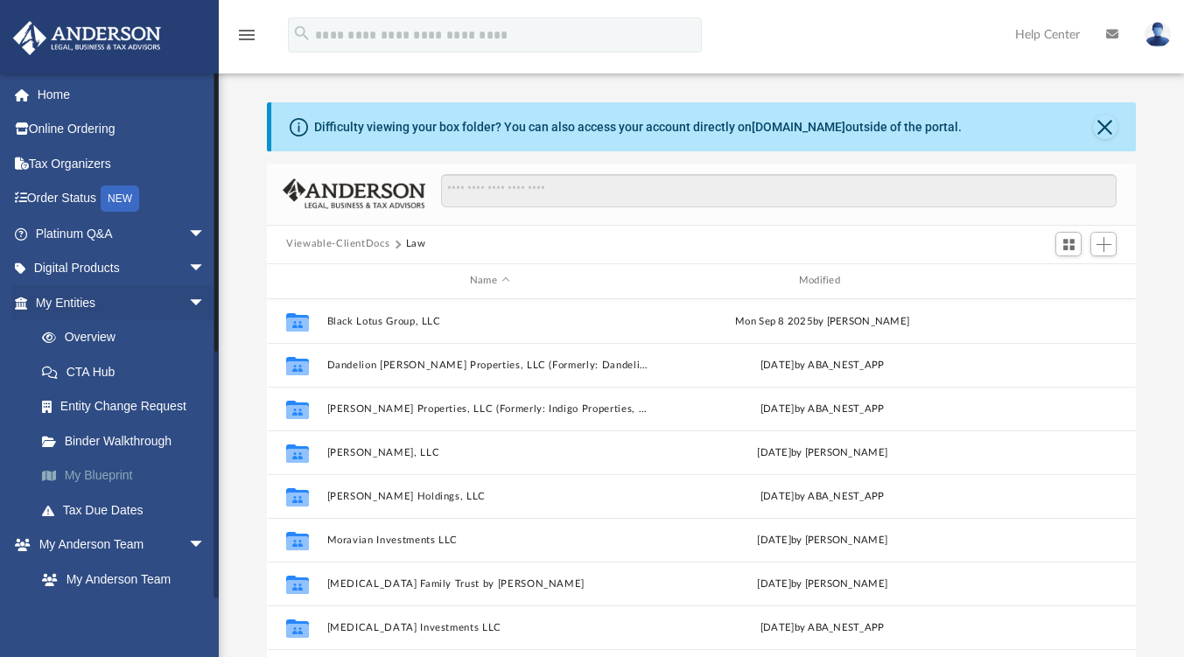
click at [118, 471] on link "My Blueprint" at bounding box center [128, 476] width 207 height 35
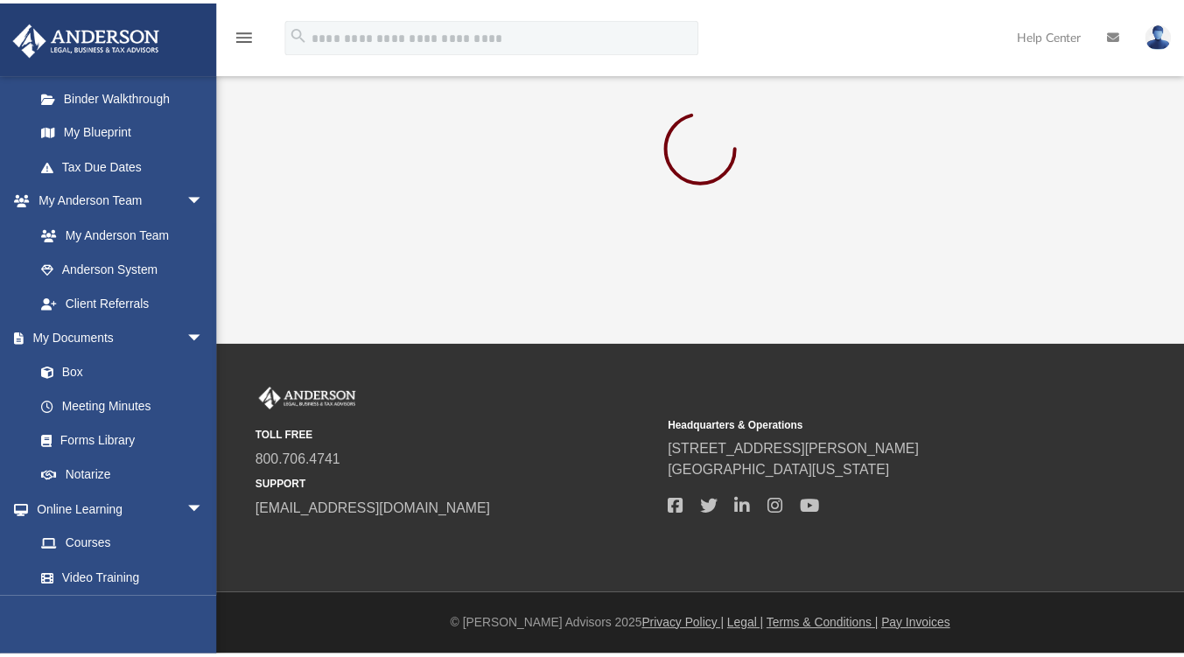
scroll to position [356, 0]
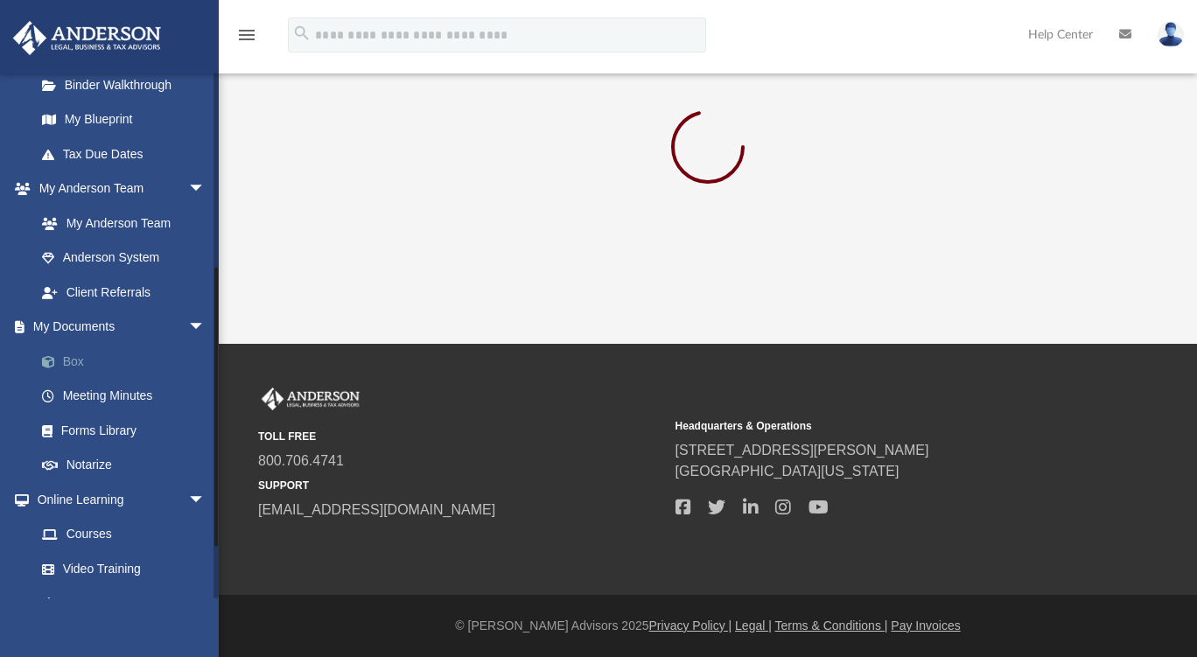
click at [75, 356] on link "Box" at bounding box center [128, 361] width 207 height 35
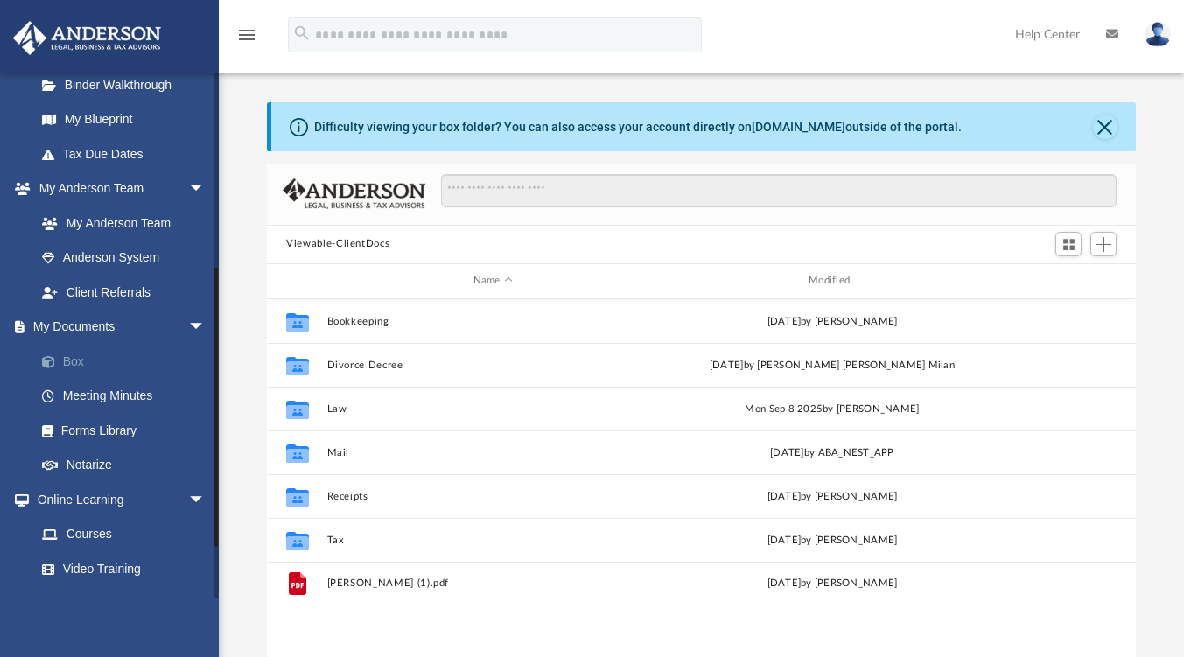
scroll to position [384, 856]
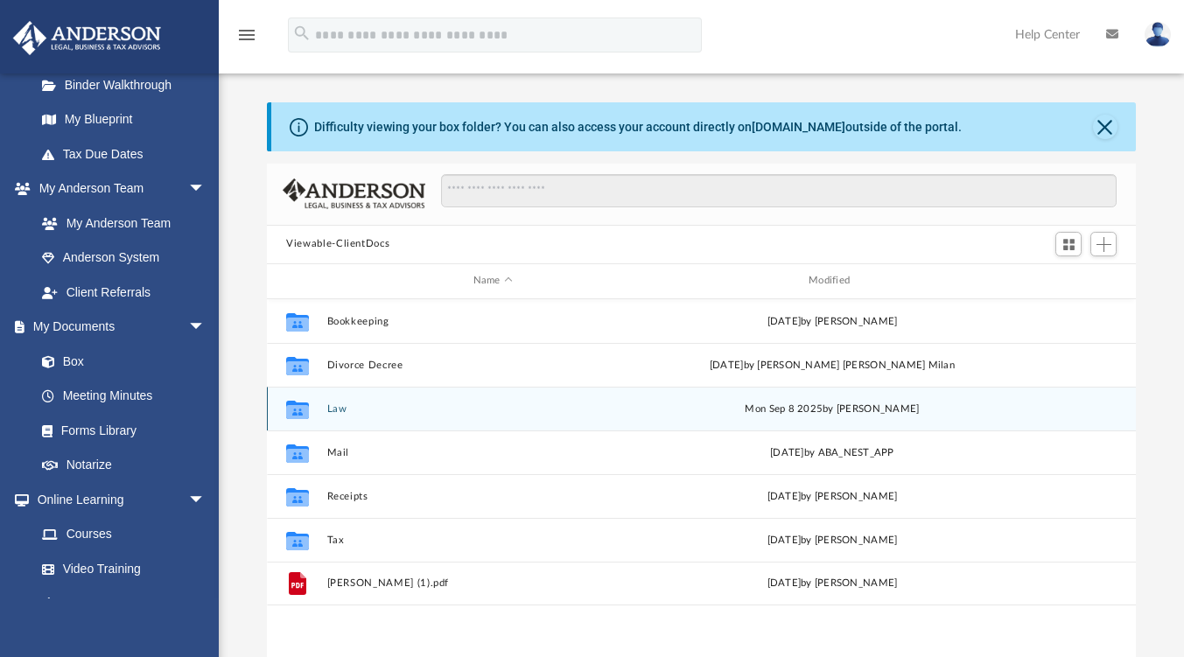
click at [340, 403] on button "Law" at bounding box center [493, 408] width 332 height 11
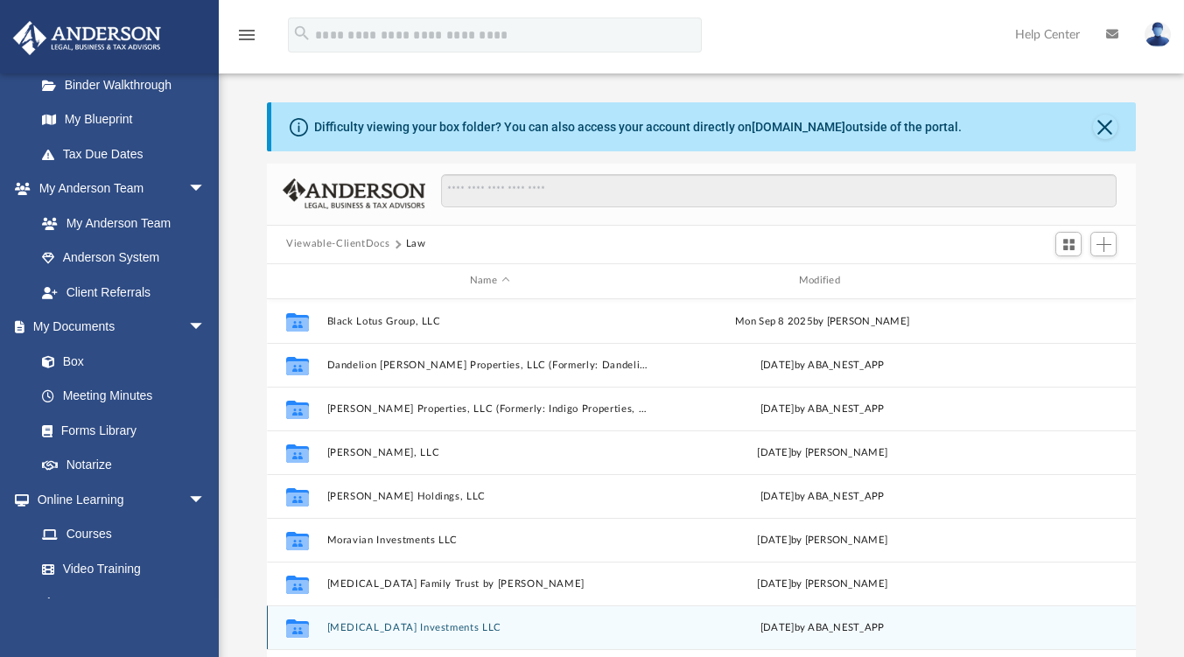
click at [386, 623] on button "[MEDICAL_DATA] Investments LLC" at bounding box center [490, 627] width 326 height 11
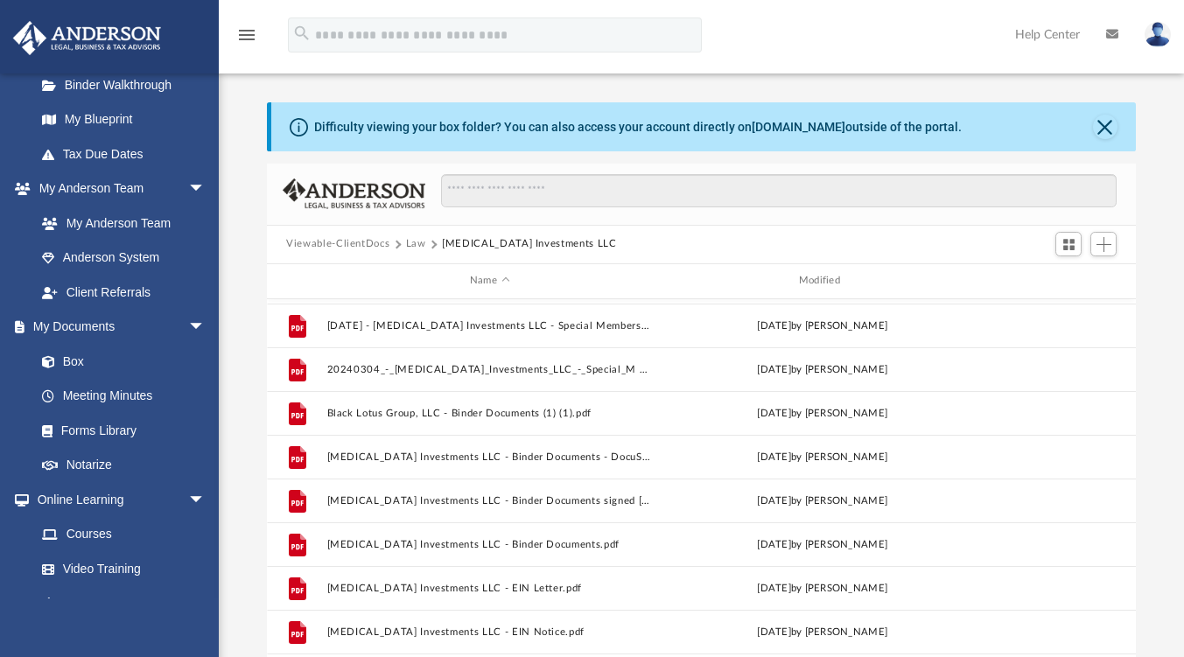
scroll to position [161, 0]
